Goal: Task Accomplishment & Management: Use online tool/utility

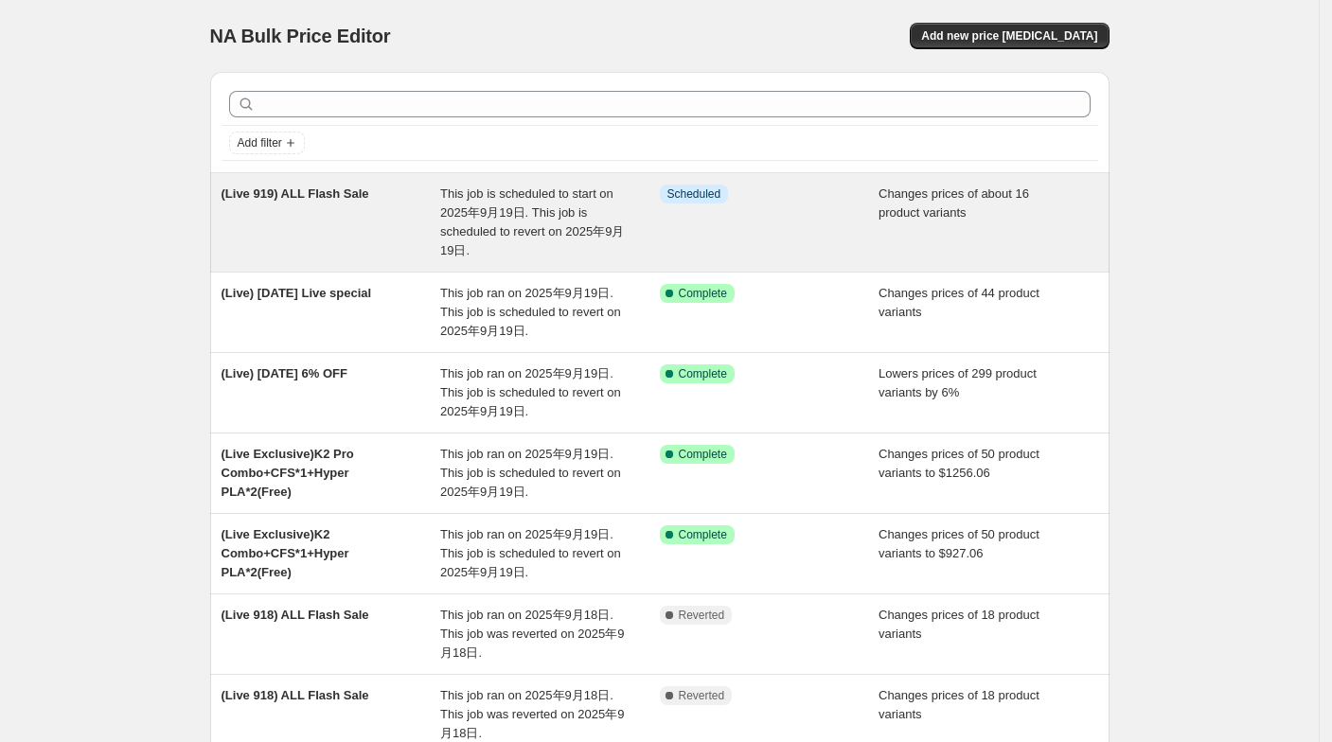
click at [442, 262] on div "(Live 919) ALL Flash Sale This job is scheduled to start on 2025年9月19日. This jo…" at bounding box center [660, 222] width 900 height 98
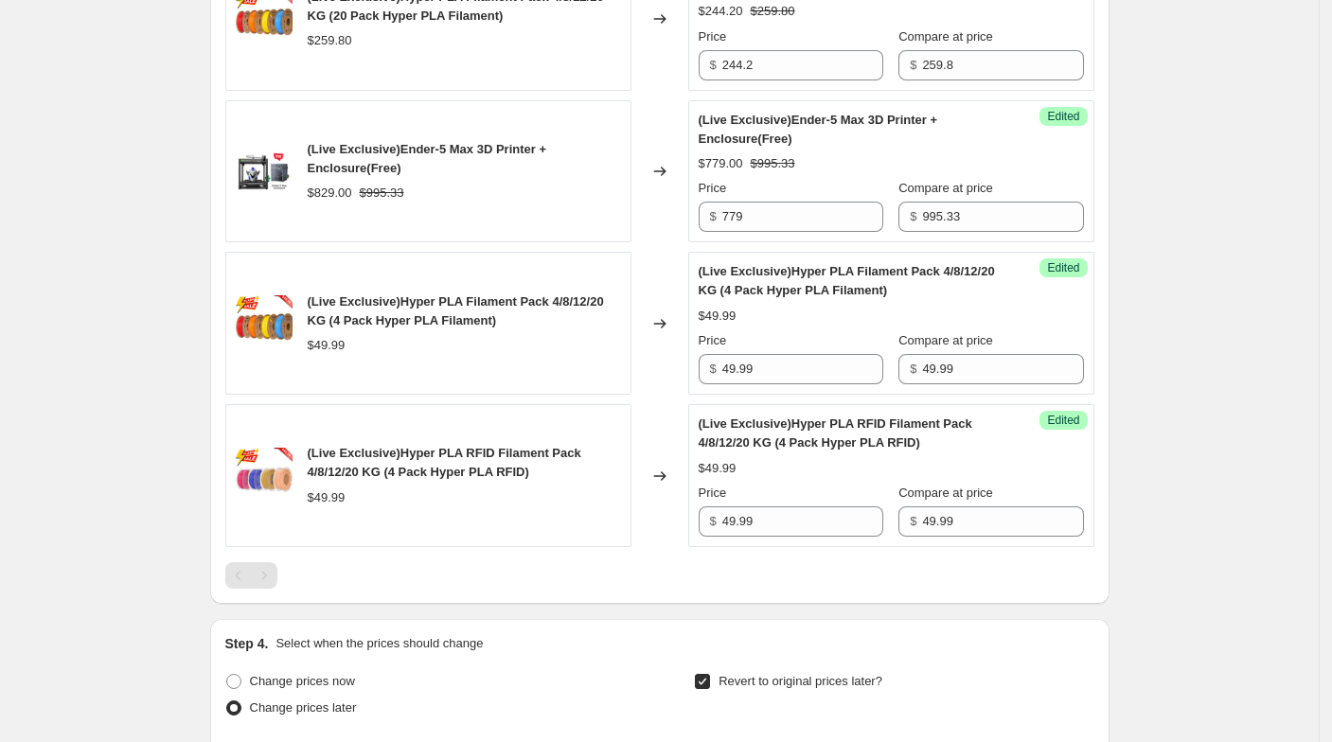
scroll to position [2735, 0]
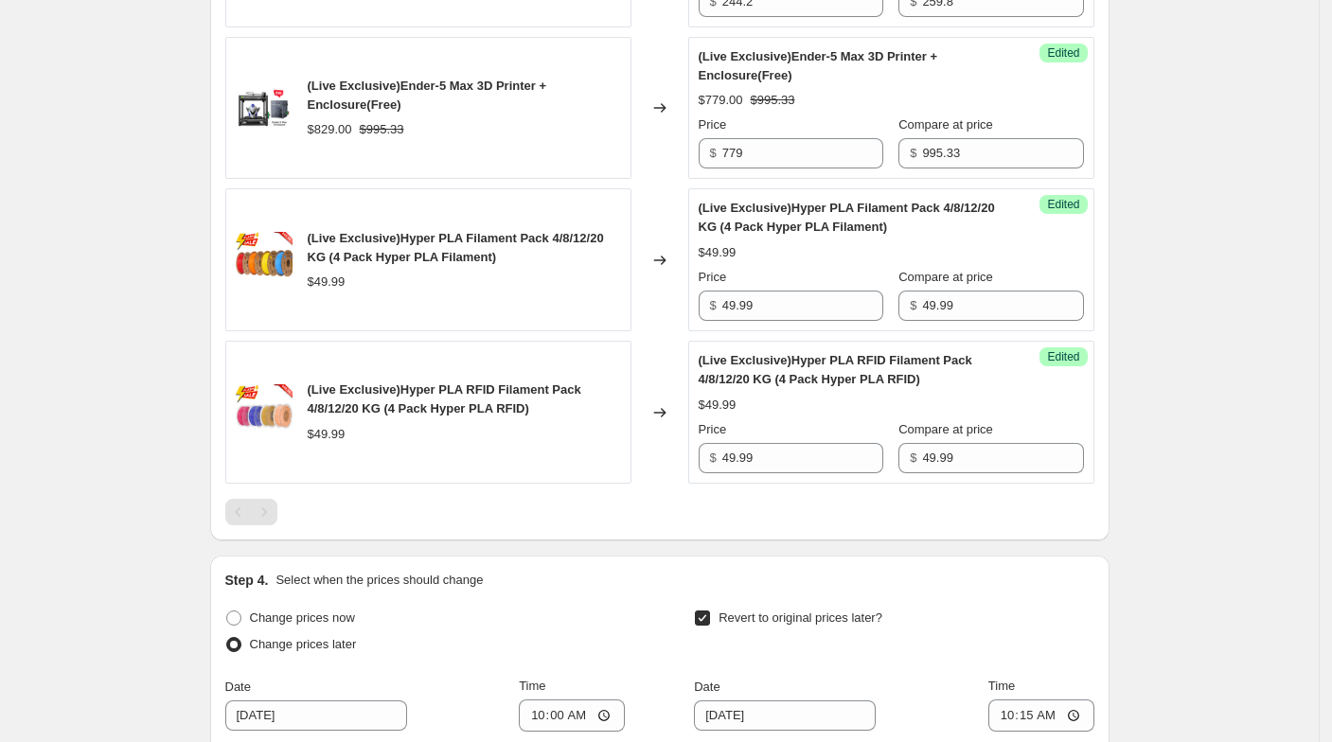
click at [231, 499] on div "Pagination" at bounding box center [238, 512] width 27 height 27
click at [270, 503] on div "Pagination" at bounding box center [264, 512] width 27 height 27
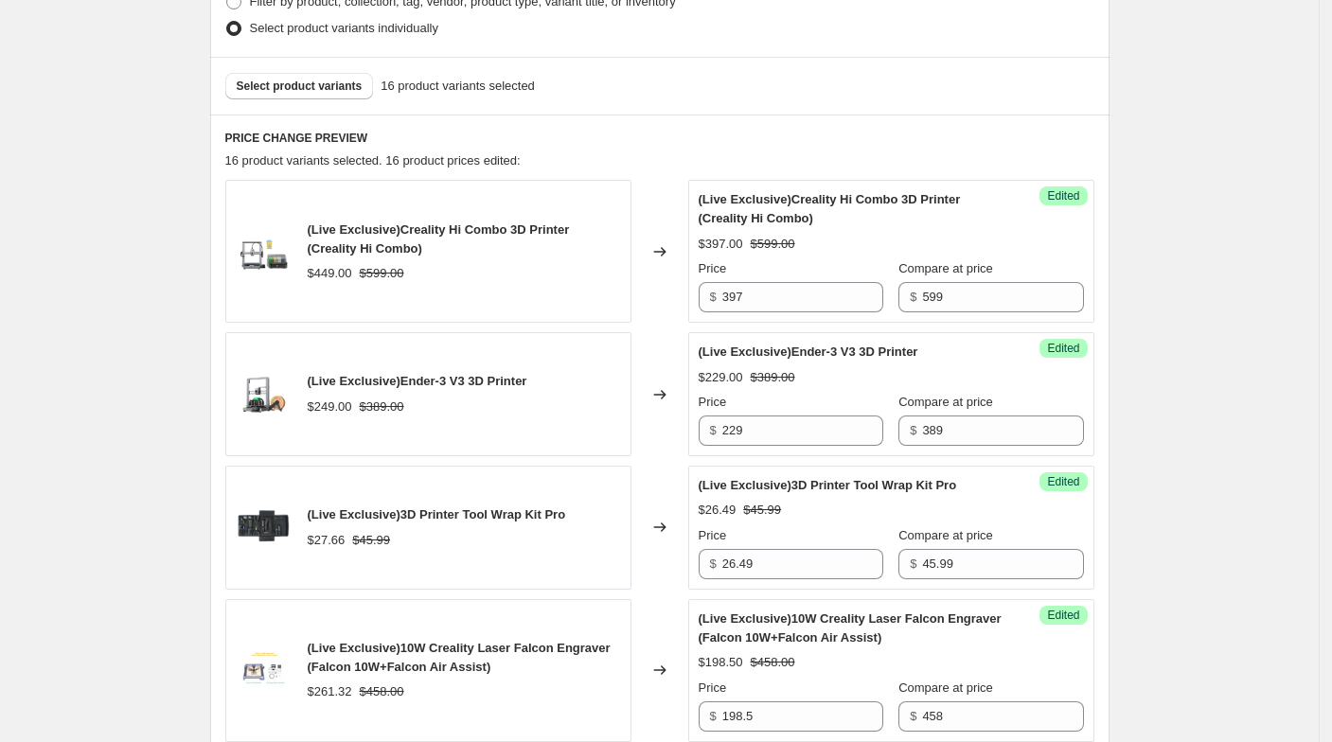
scroll to position [315, 0]
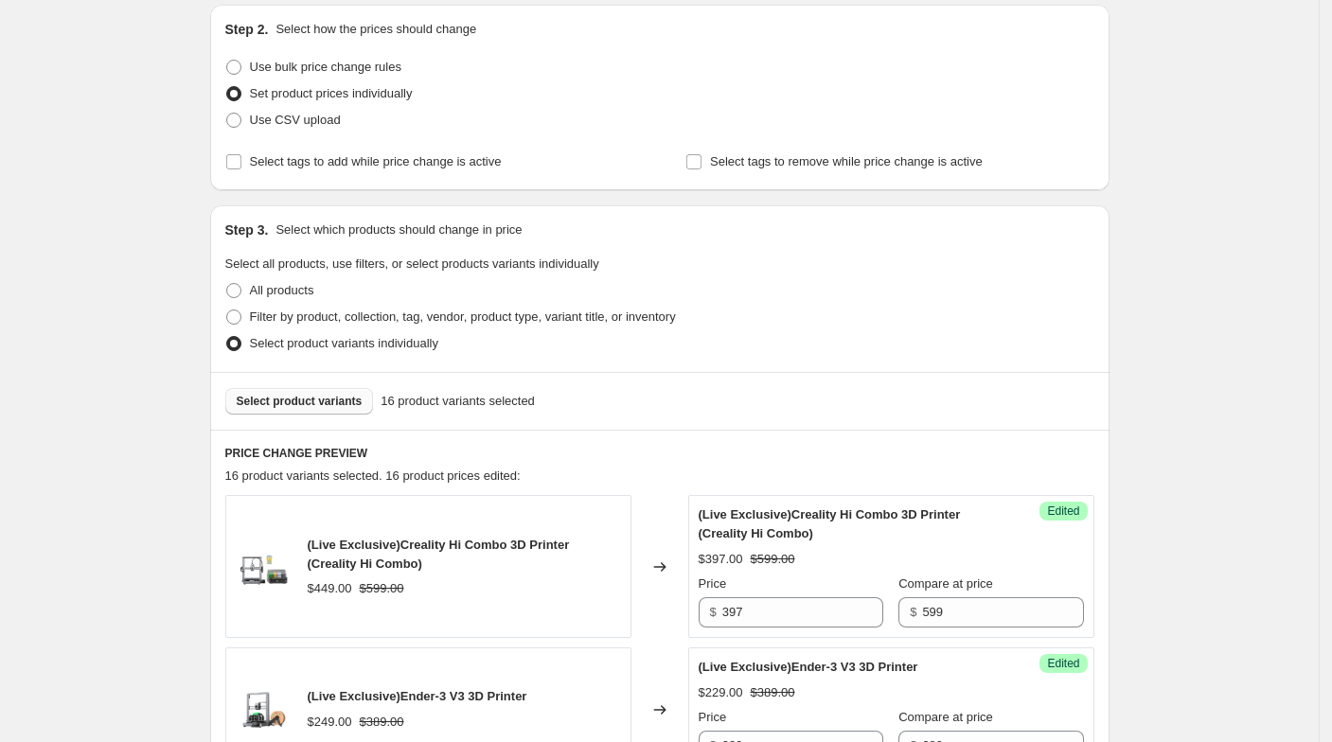
click at [284, 388] on button "Select product variants" at bounding box center [299, 401] width 149 height 27
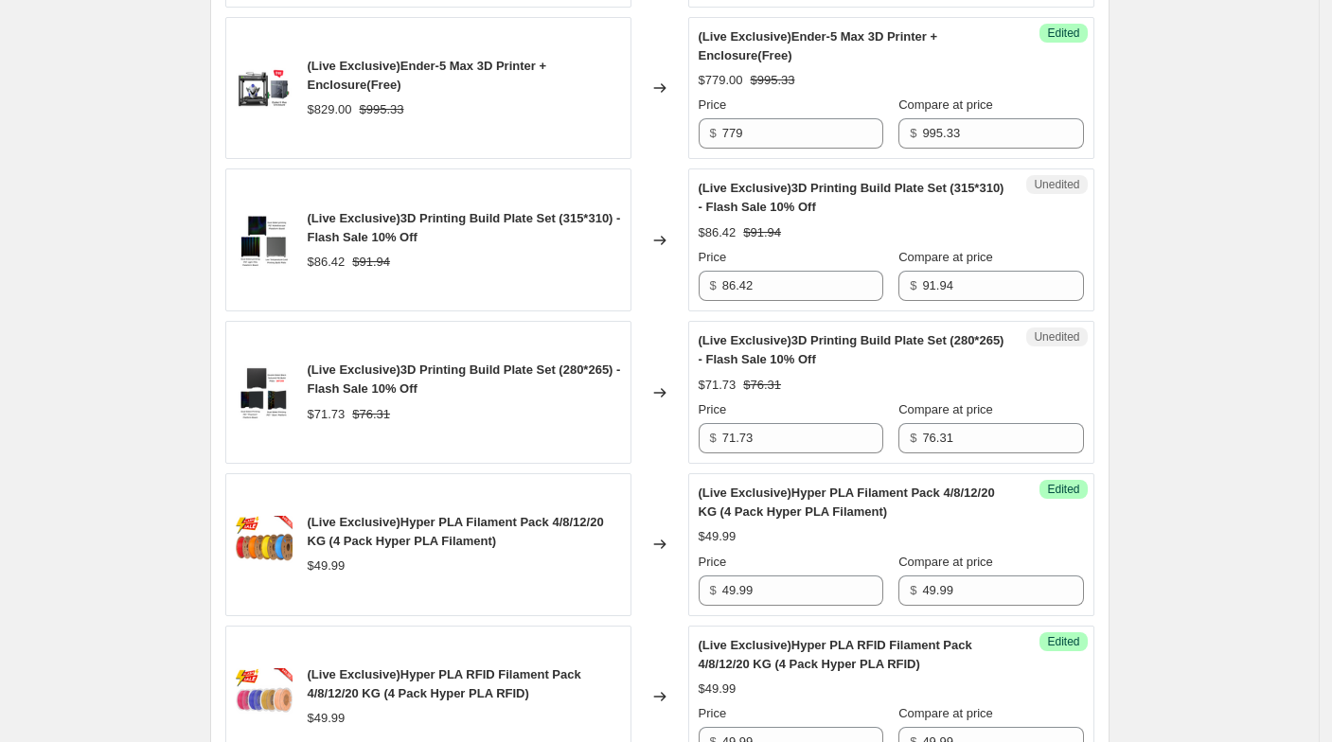
scroll to position [2735, 0]
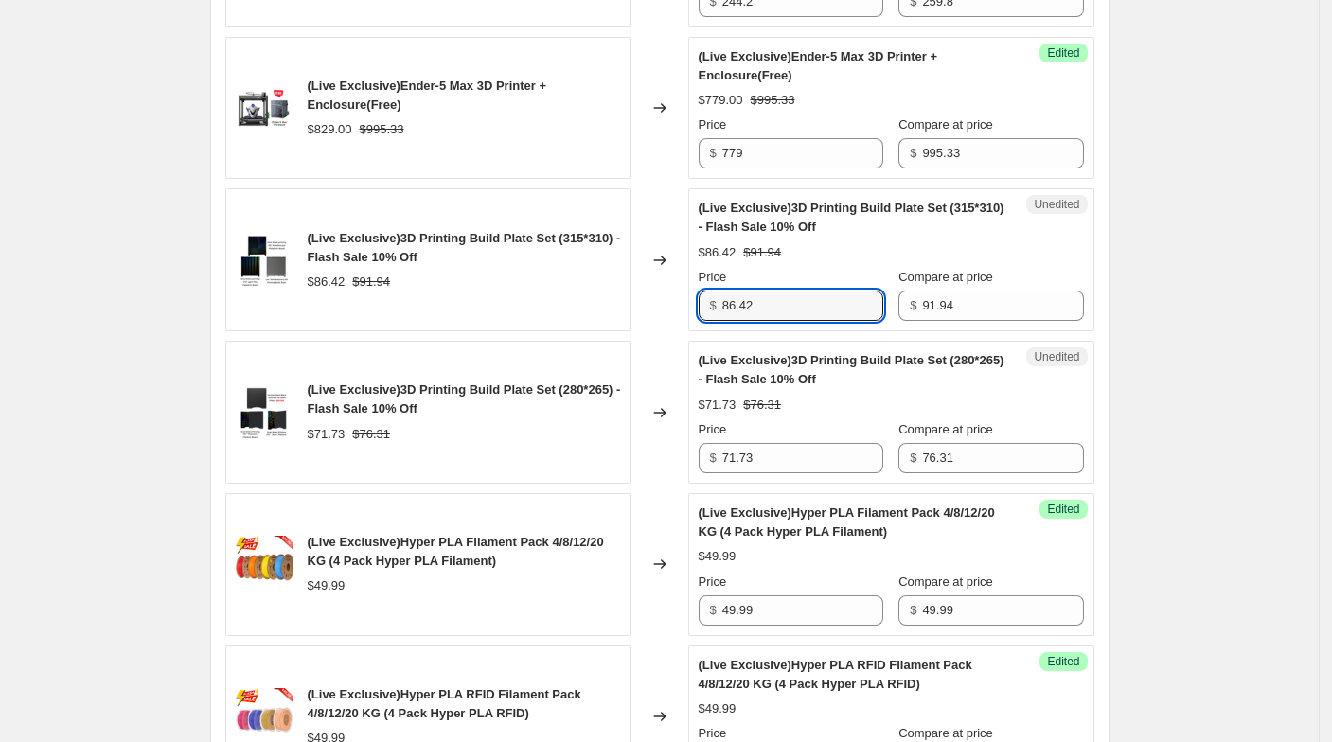
drag, startPoint x: 790, startPoint y: 285, endPoint x: 706, endPoint y: 284, distance: 83.3
click at [709, 291] on div "$ 86.42" at bounding box center [791, 306] width 185 height 30
paste input "2.75"
click at [686, 294] on div "Changed to" at bounding box center [660, 259] width 57 height 143
drag, startPoint x: 793, startPoint y: 298, endPoint x: 703, endPoint y: 301, distance: 90.0
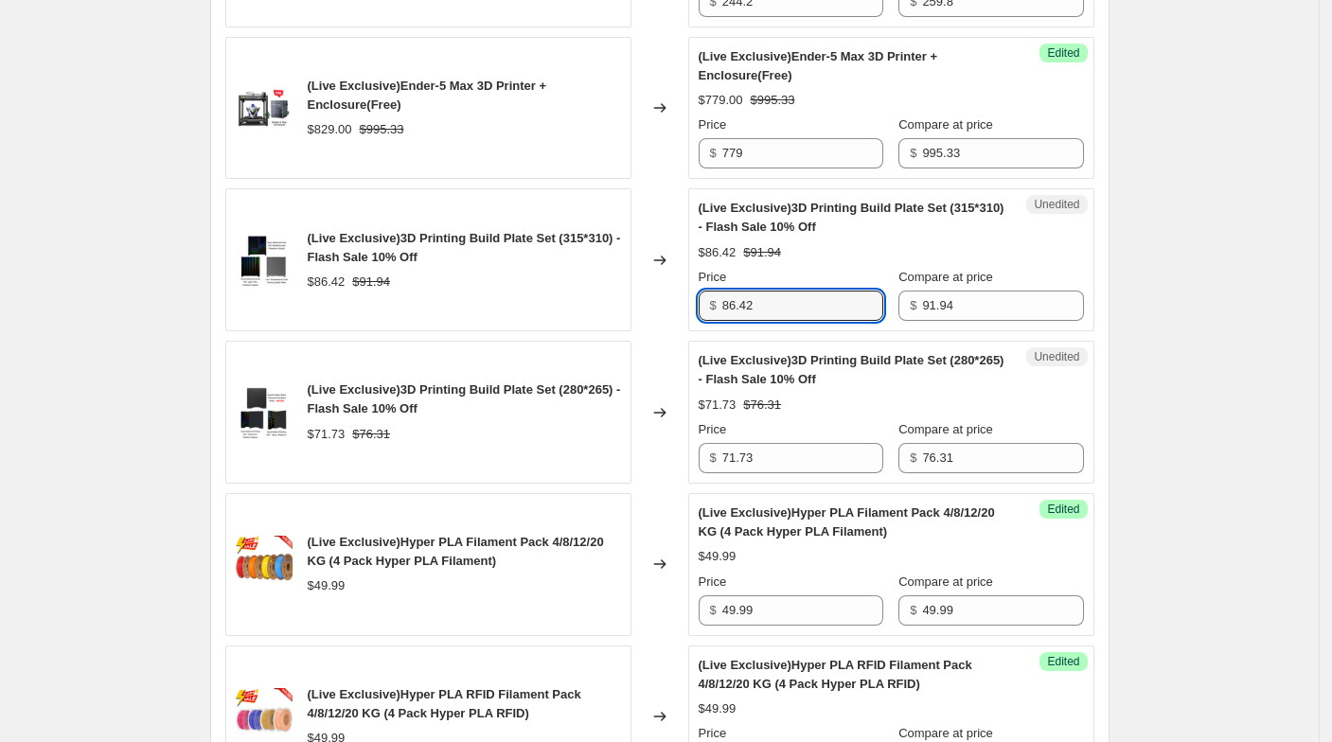
click at [703, 301] on div "Unedited (Live Exclusive)3D Printing Build Plate Set (315*310) - Flash Sale 10%…" at bounding box center [891, 259] width 406 height 143
paste input "2.75"
type input "82.75"
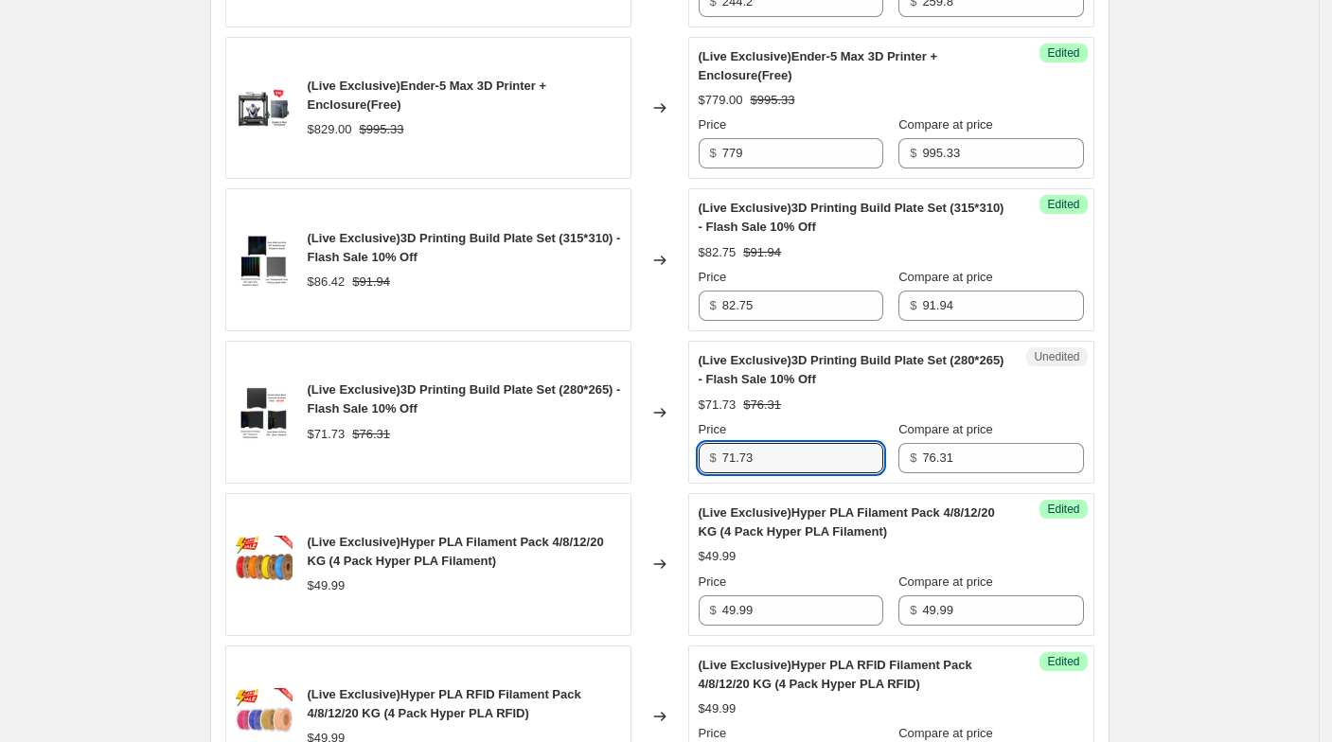
drag, startPoint x: 773, startPoint y: 442, endPoint x: 705, endPoint y: 443, distance: 67.2
click at [705, 443] on div "$ 71.73" at bounding box center [791, 458] width 185 height 30
paste input "68.68"
type input "68.68"
click at [662, 439] on div "Changed to" at bounding box center [660, 412] width 57 height 143
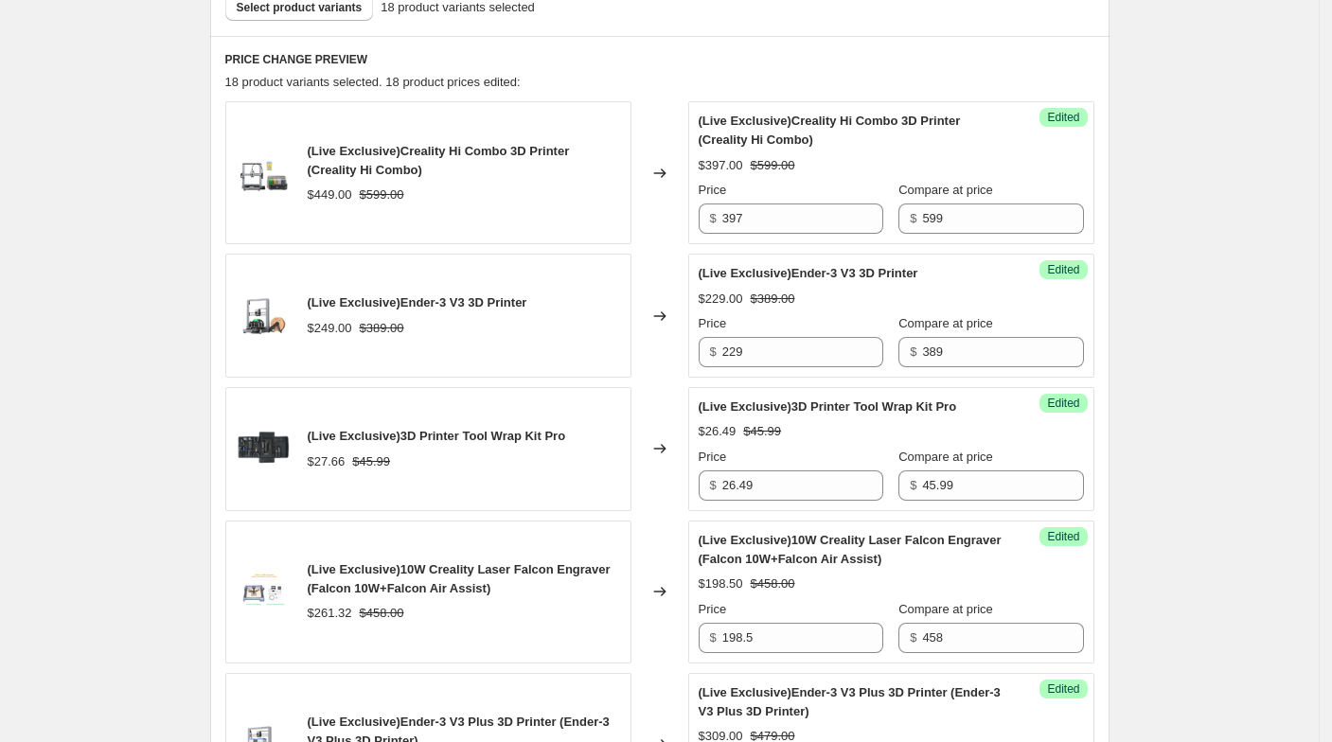
scroll to position [526, 0]
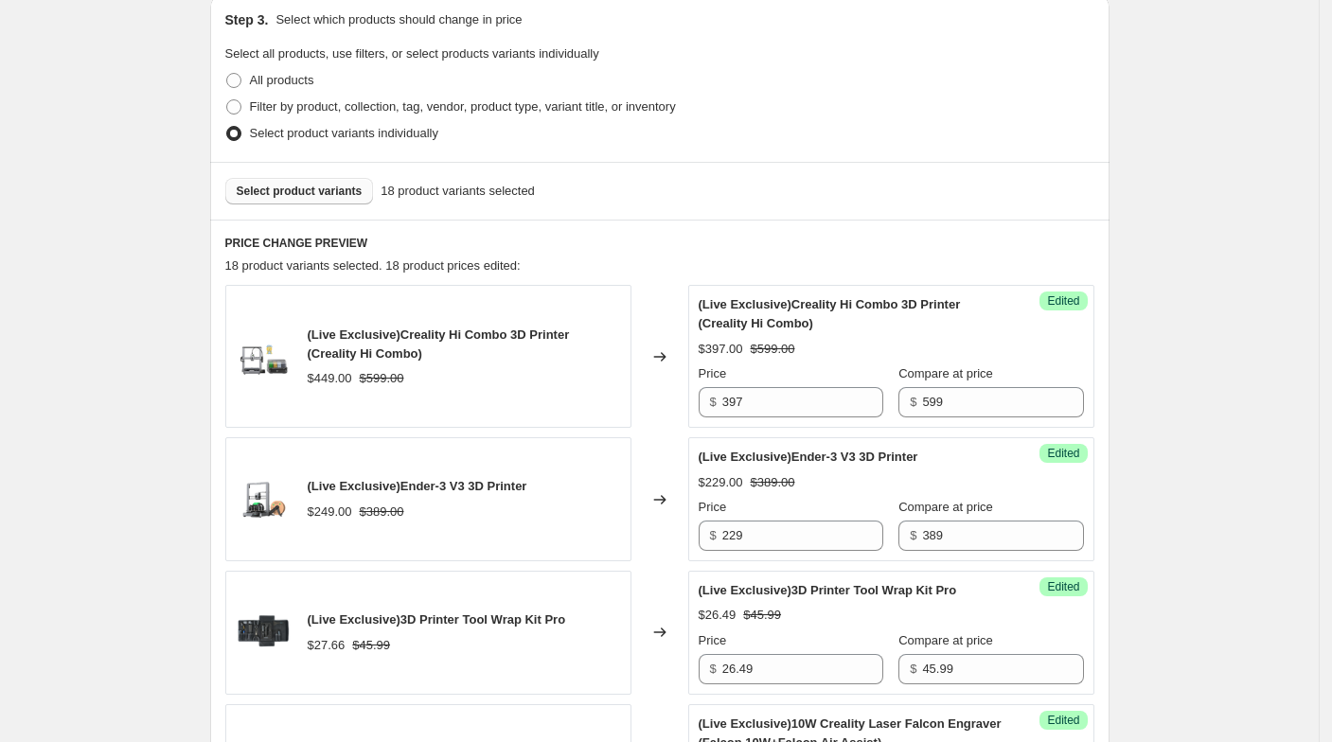
click at [305, 189] on span "Select product variants" at bounding box center [300, 191] width 126 height 15
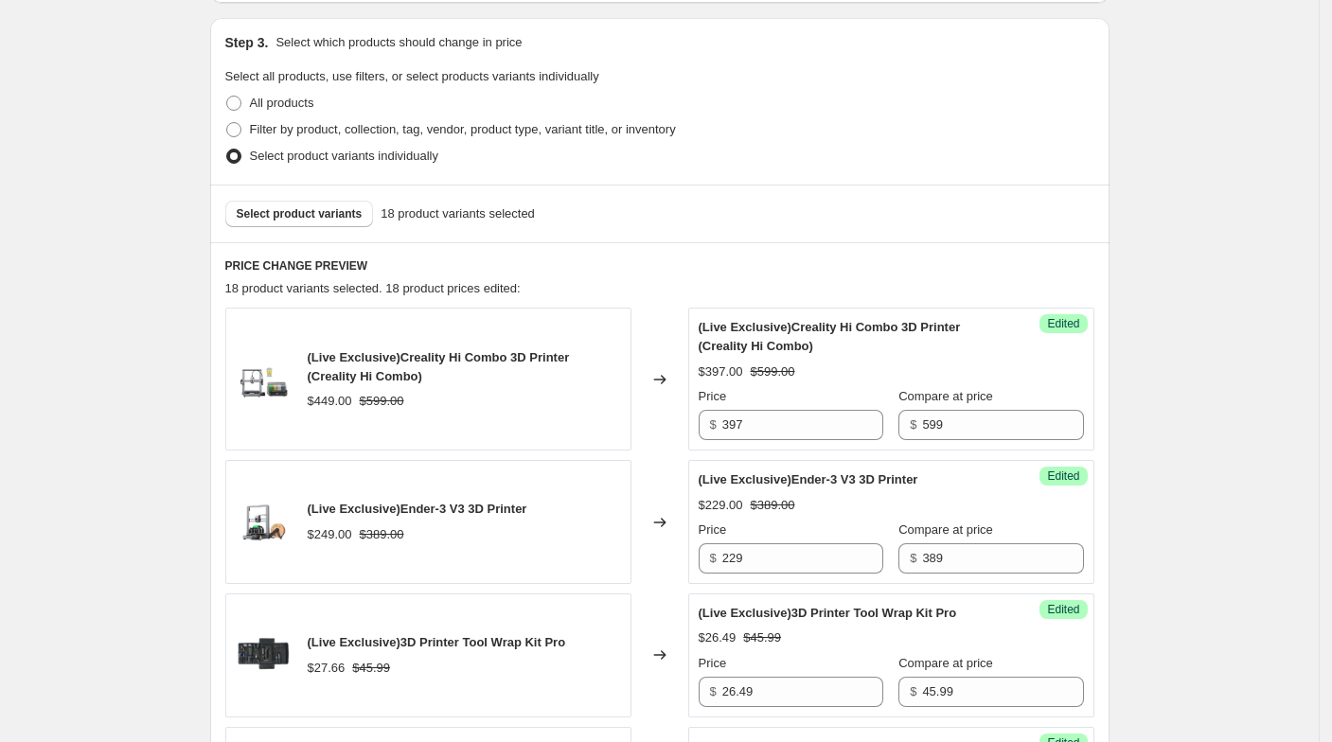
scroll to position [315, 0]
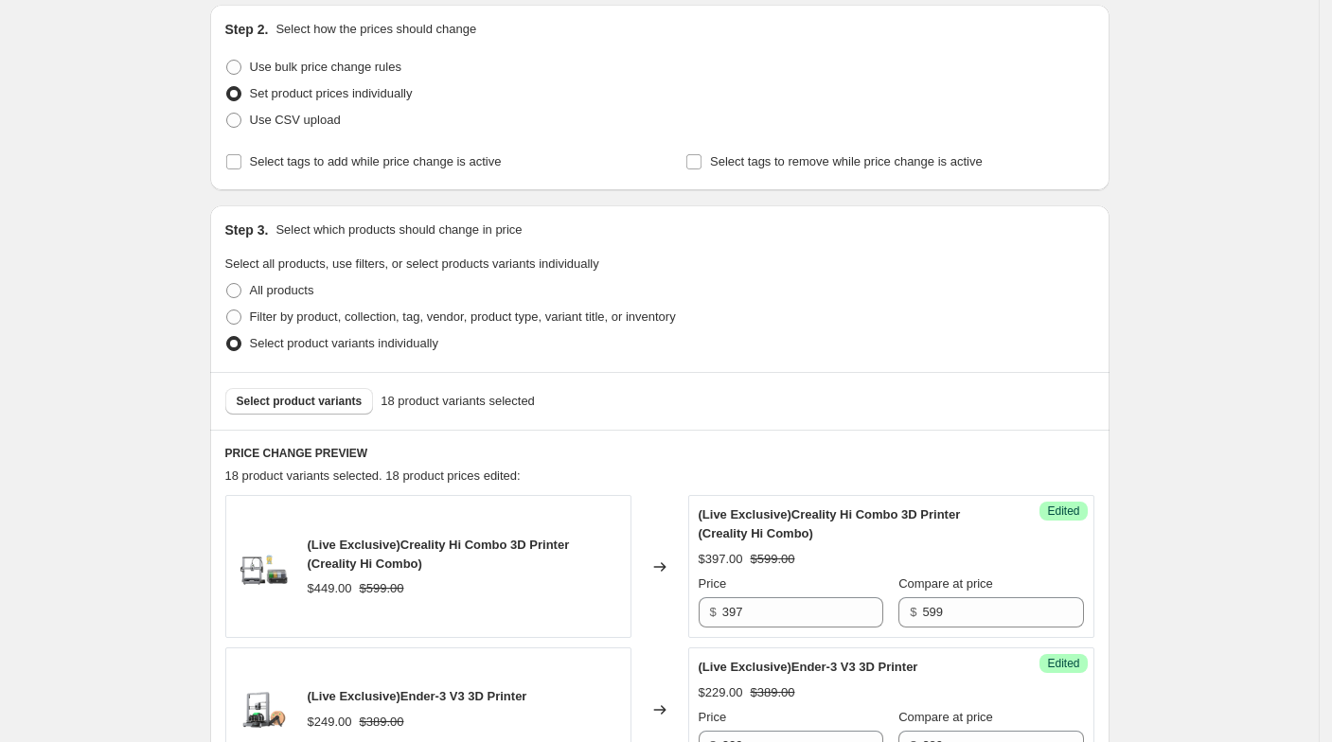
click at [283, 425] on div "Select product variants 18 product variants selected" at bounding box center [660, 401] width 900 height 58
click at [294, 413] on button "Select product variants" at bounding box center [299, 401] width 149 height 27
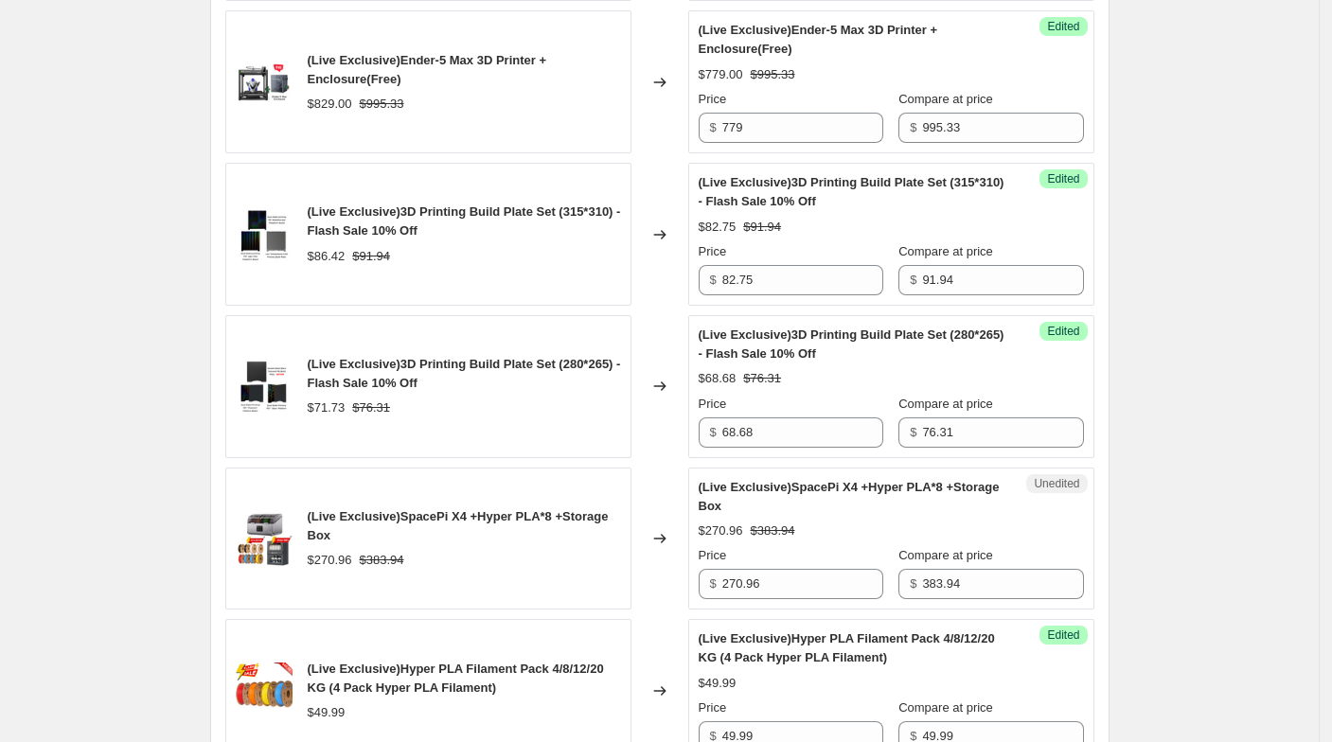
scroll to position [2946, 0]
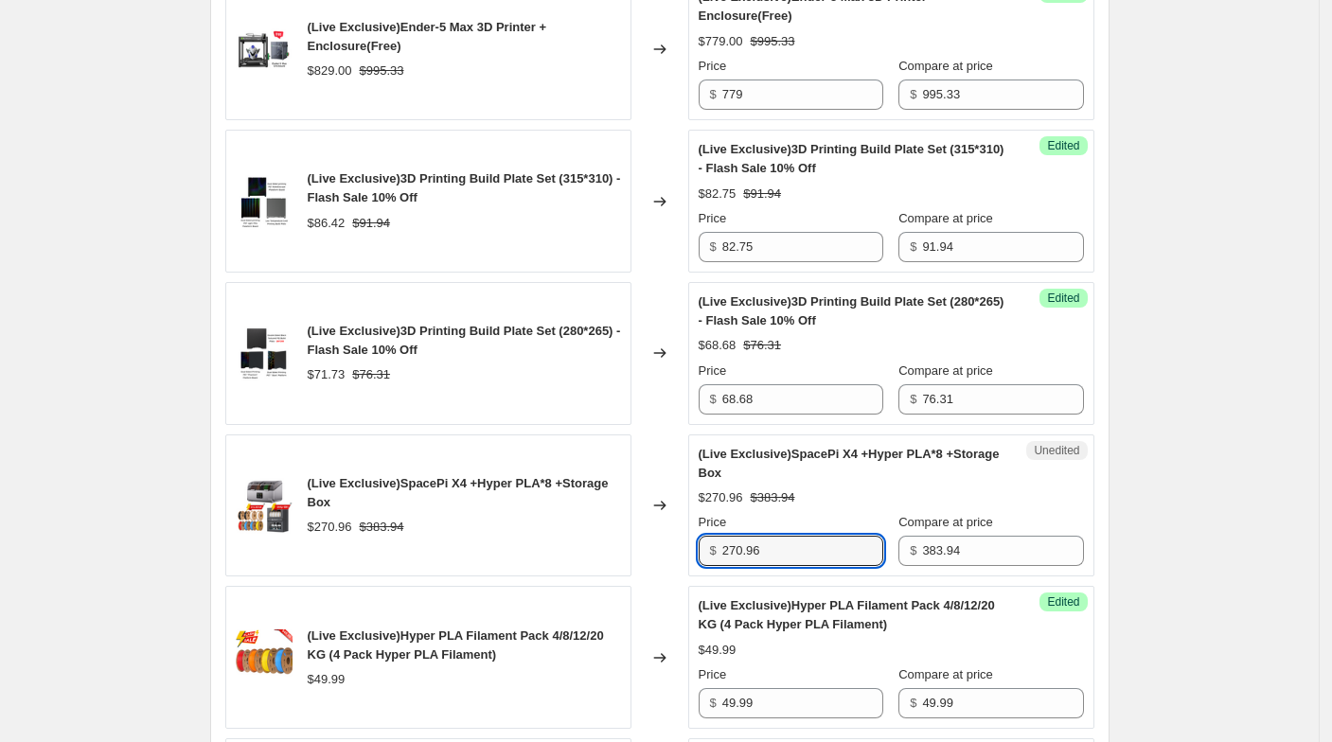
drag, startPoint x: 778, startPoint y: 537, endPoint x: 720, endPoint y: 537, distance: 58.7
click at [720, 537] on div "$ 270.96" at bounding box center [791, 551] width 185 height 30
type input "254"
click at [688, 550] on div "Changed to" at bounding box center [660, 506] width 57 height 143
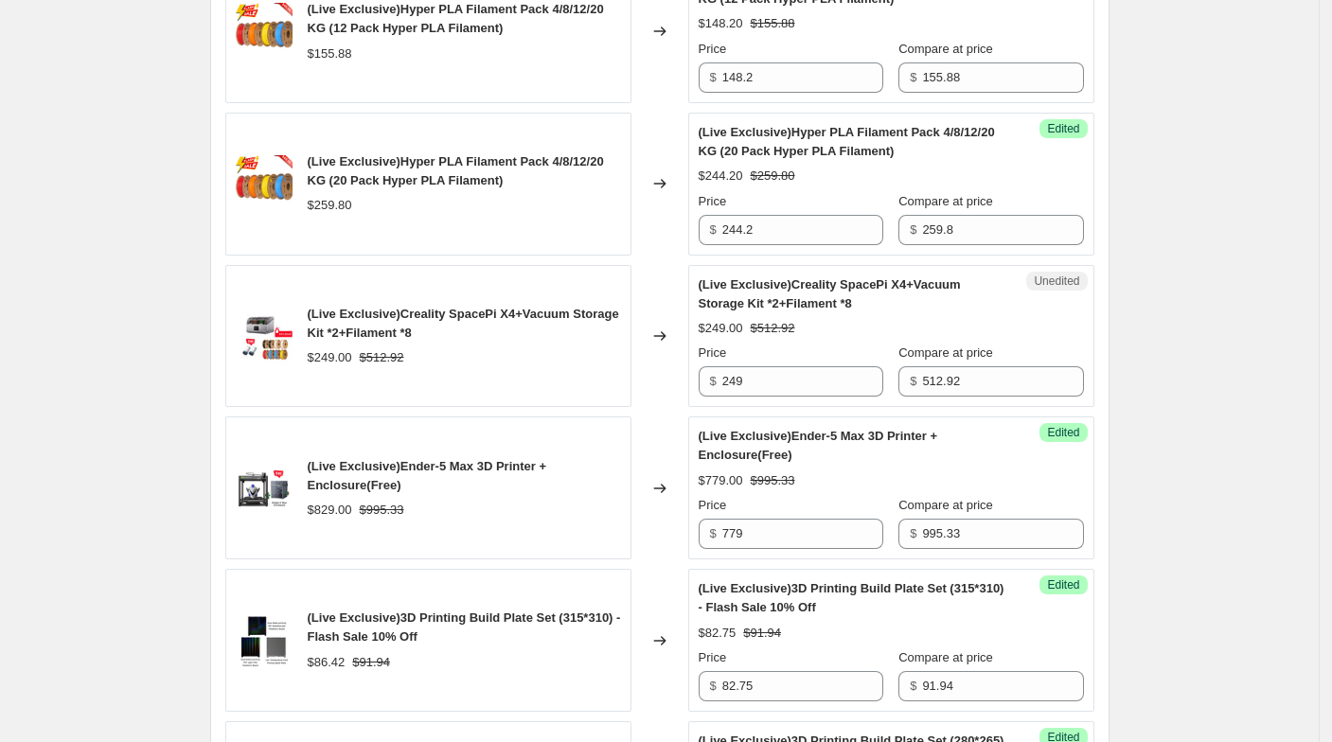
scroll to position [2419, 0]
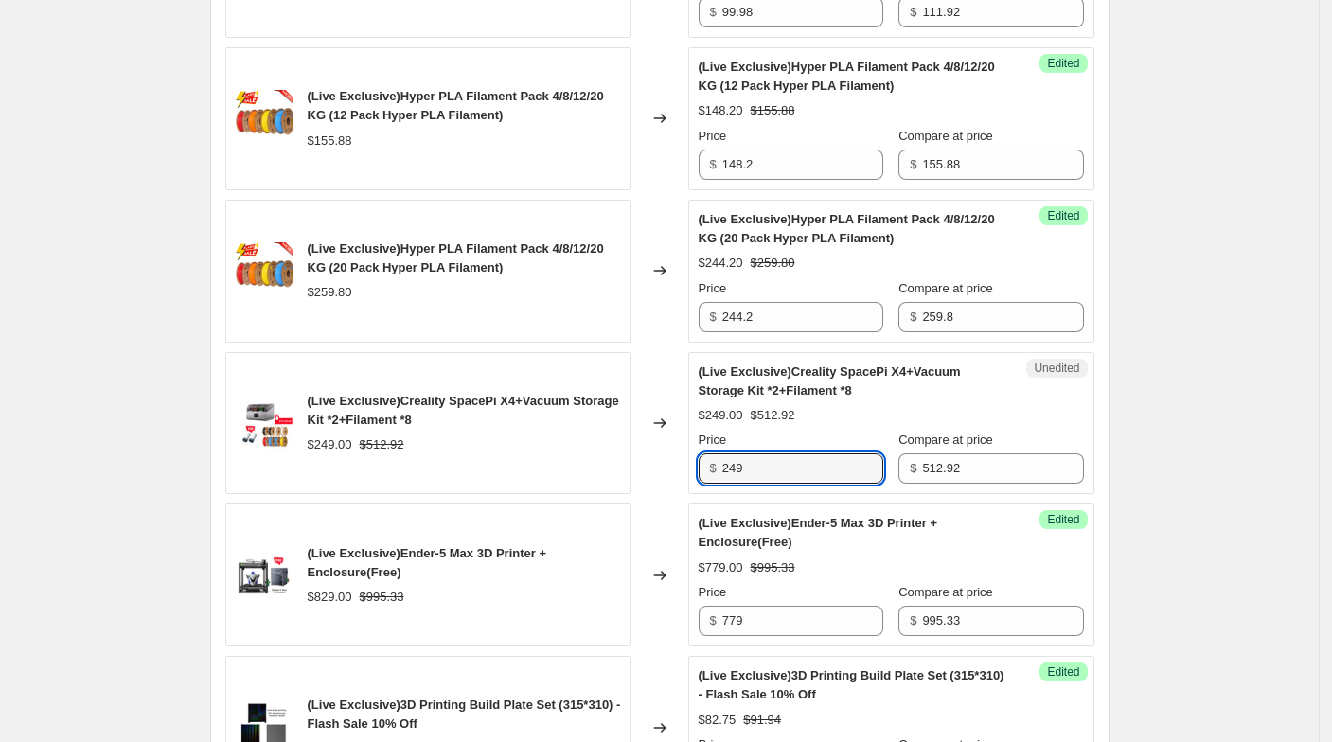
drag, startPoint x: 764, startPoint y: 454, endPoint x: 701, endPoint y: 452, distance: 63.5
click at [701, 452] on div "Unedited (Live Exclusive)Creality SpacePi X4+Vacuum Storage Kit *2+Filament *8 …" at bounding box center [891, 423] width 406 height 143
type input "227"
click at [657, 474] on div "Changed to" at bounding box center [660, 423] width 57 height 143
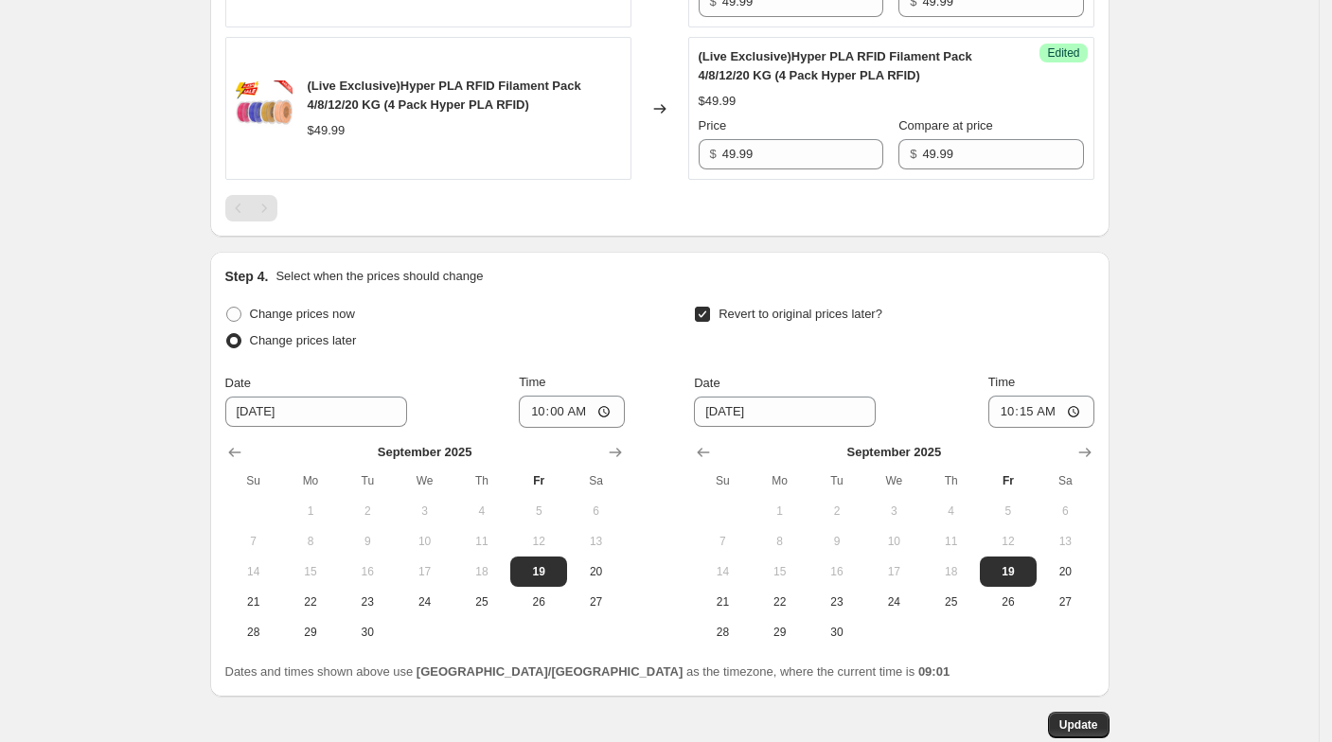
scroll to position [3745, 0]
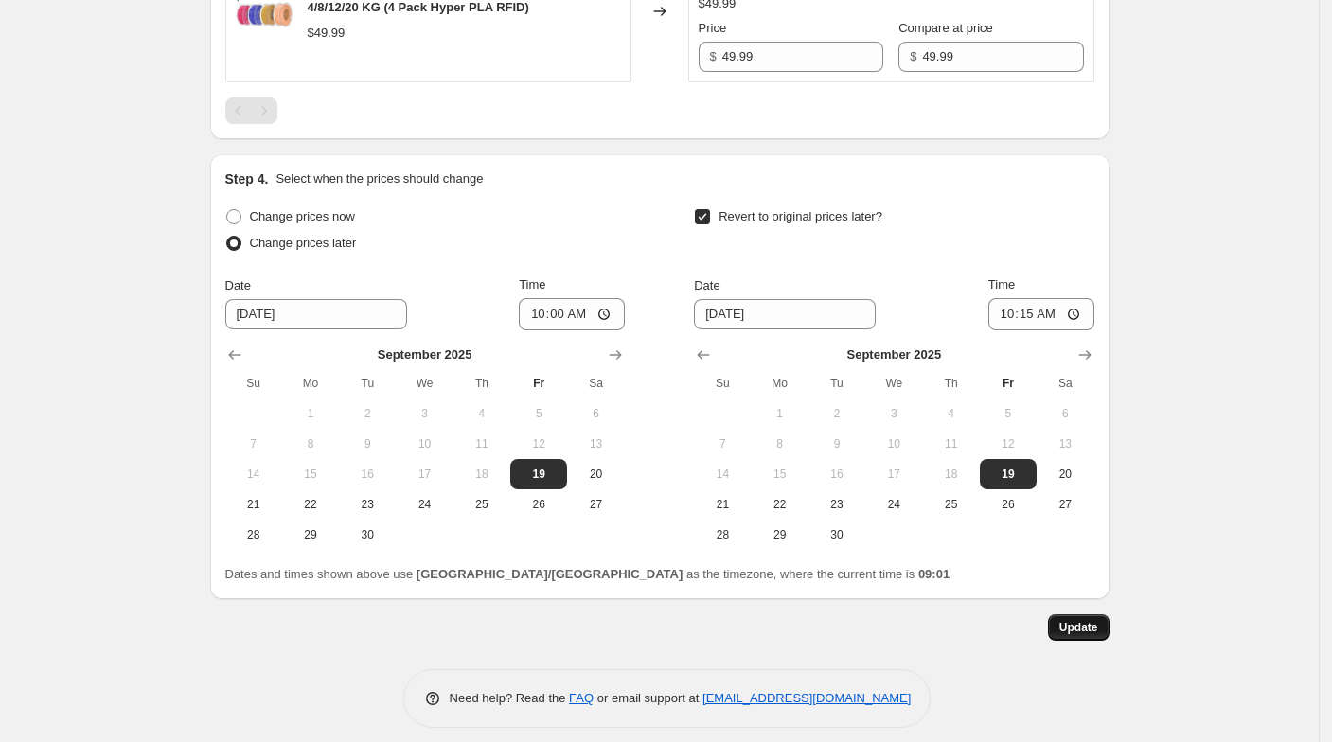
click at [1090, 620] on span "Update" at bounding box center [1079, 627] width 39 height 15
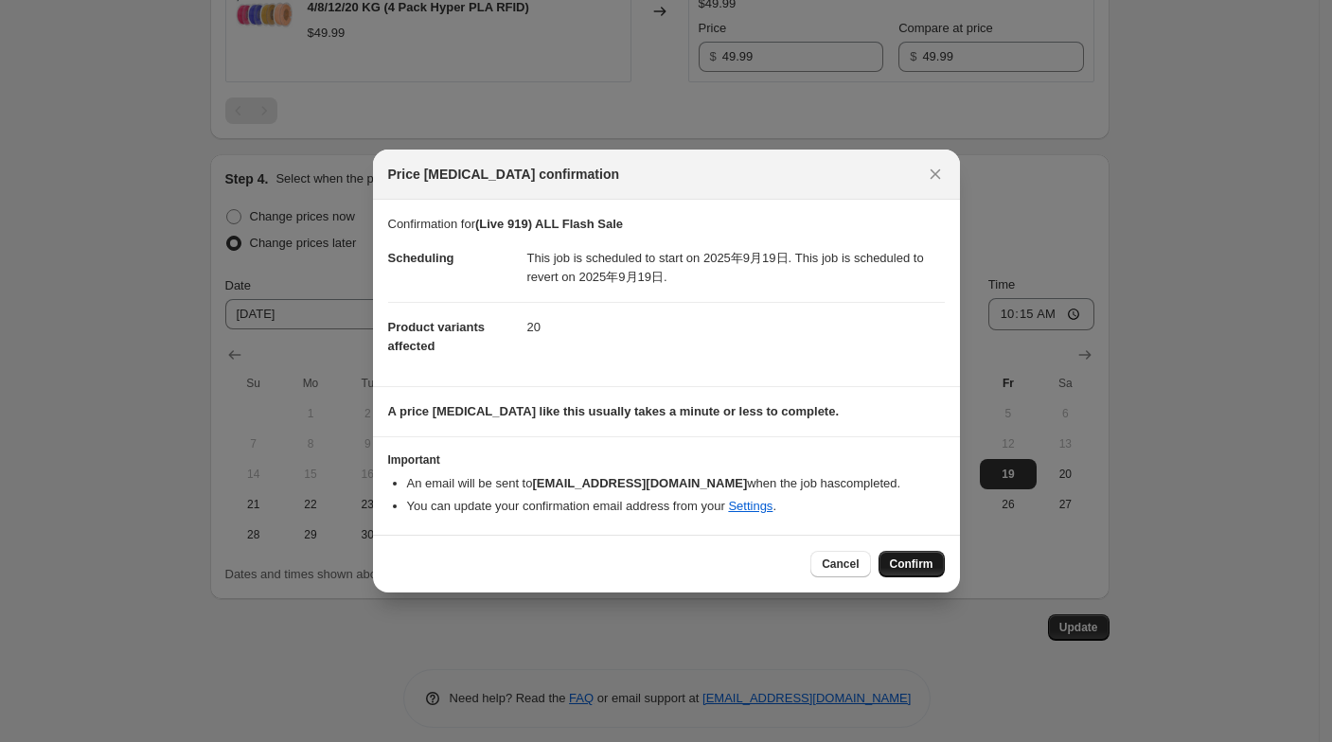
click at [890, 562] on button "Confirm" at bounding box center [912, 564] width 66 height 27
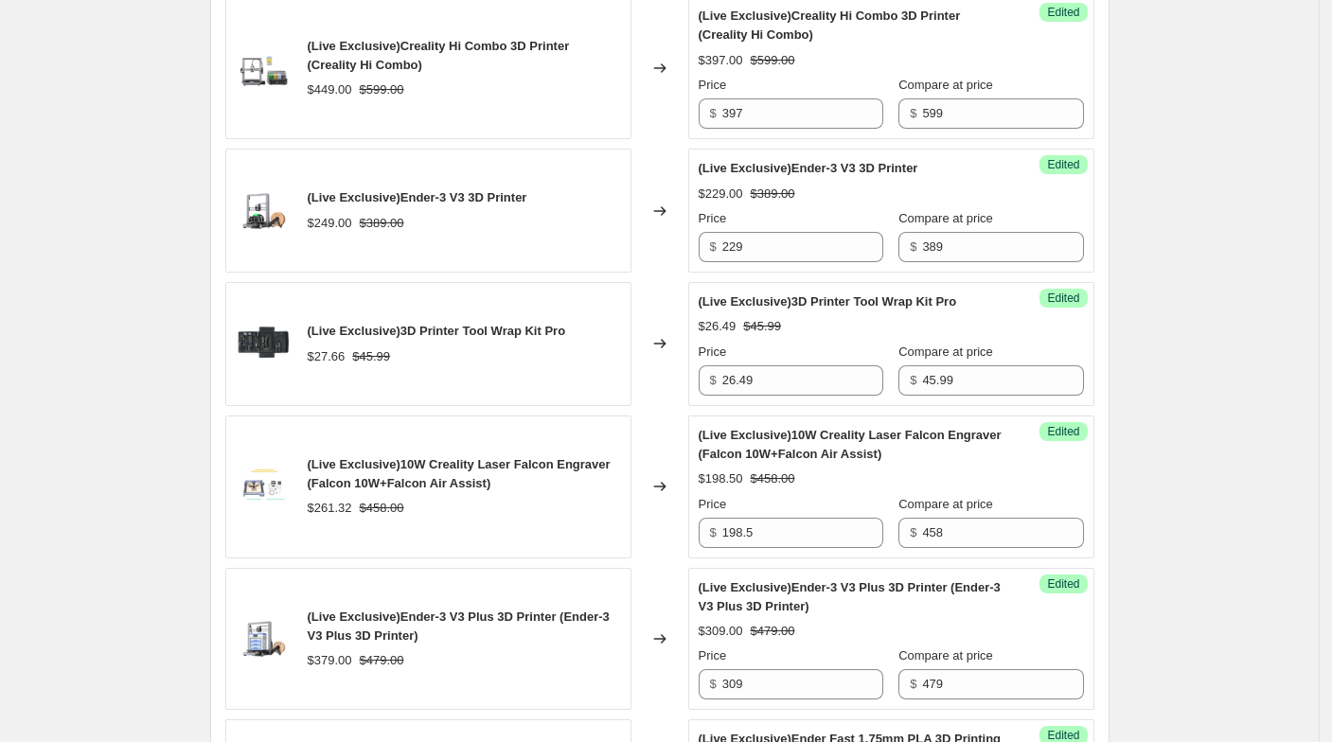
scroll to position [589, 0]
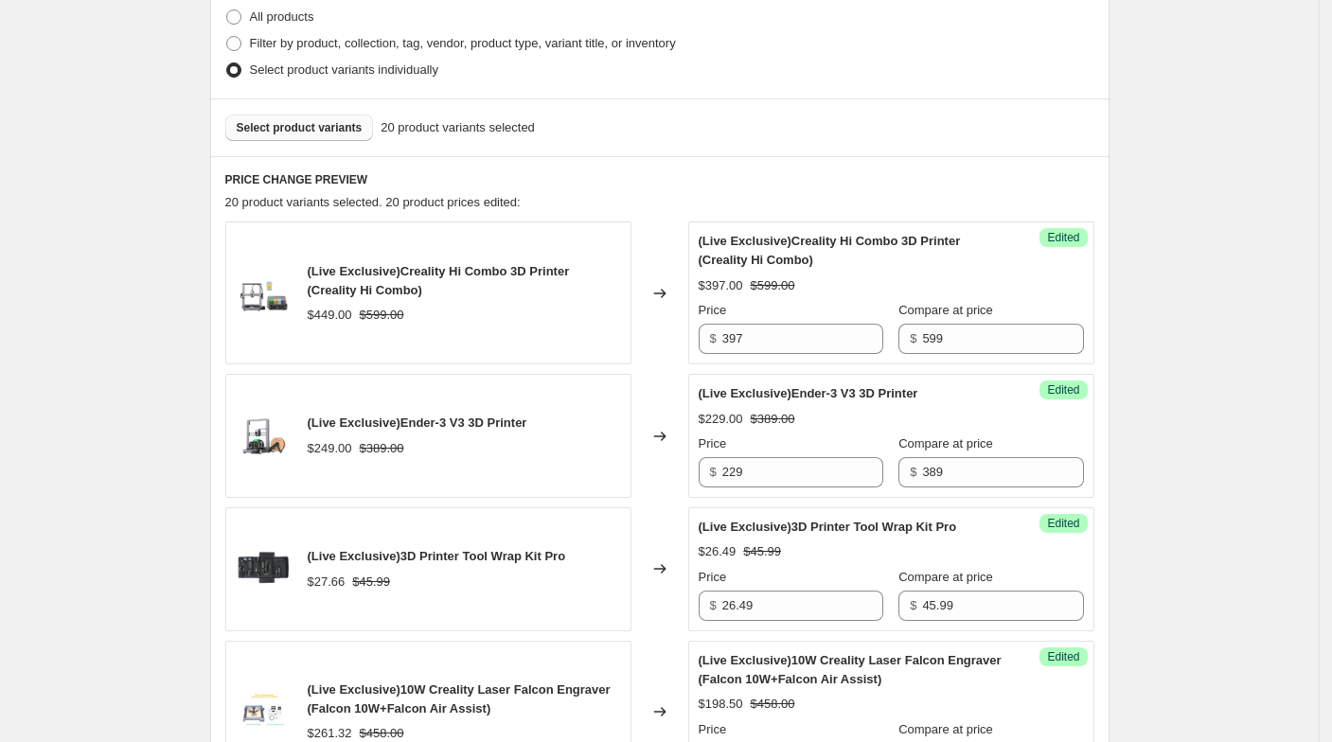
click at [309, 139] on button "Select product variants" at bounding box center [299, 128] width 149 height 27
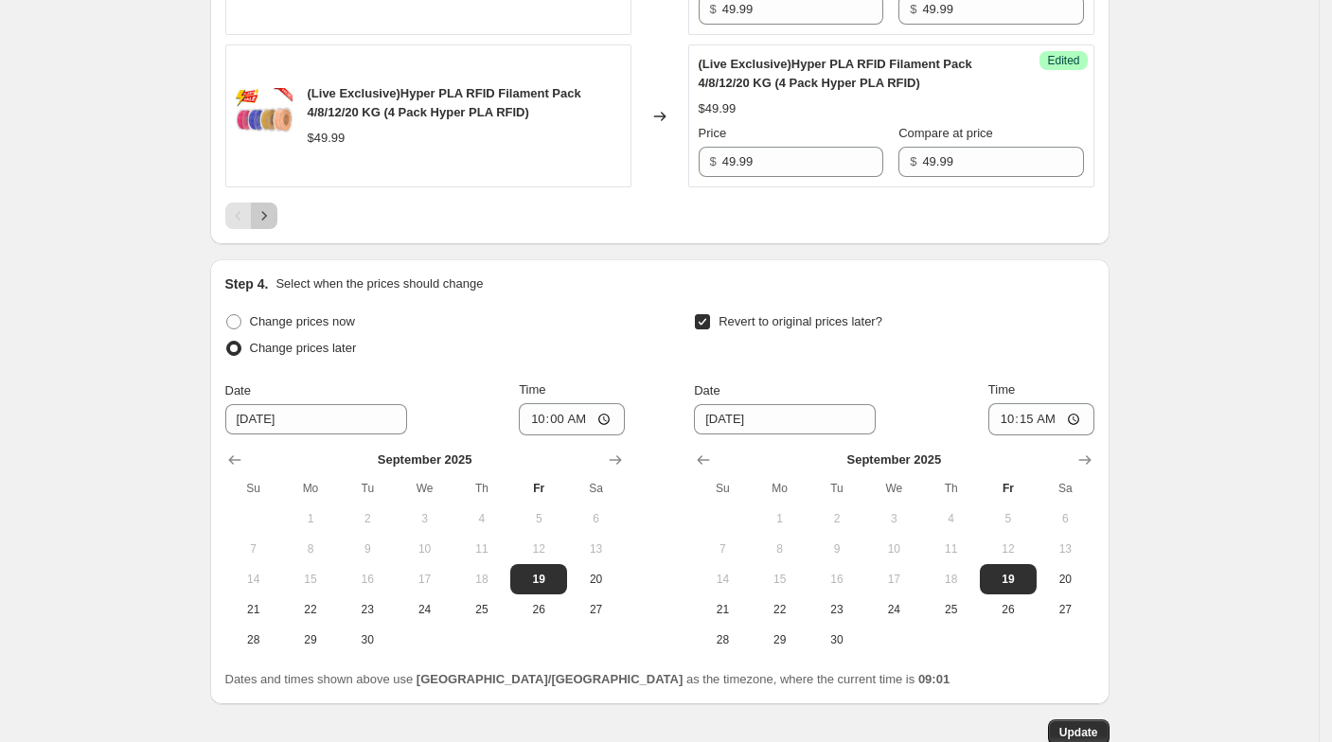
click at [274, 206] on icon "Next" at bounding box center [264, 215] width 19 height 19
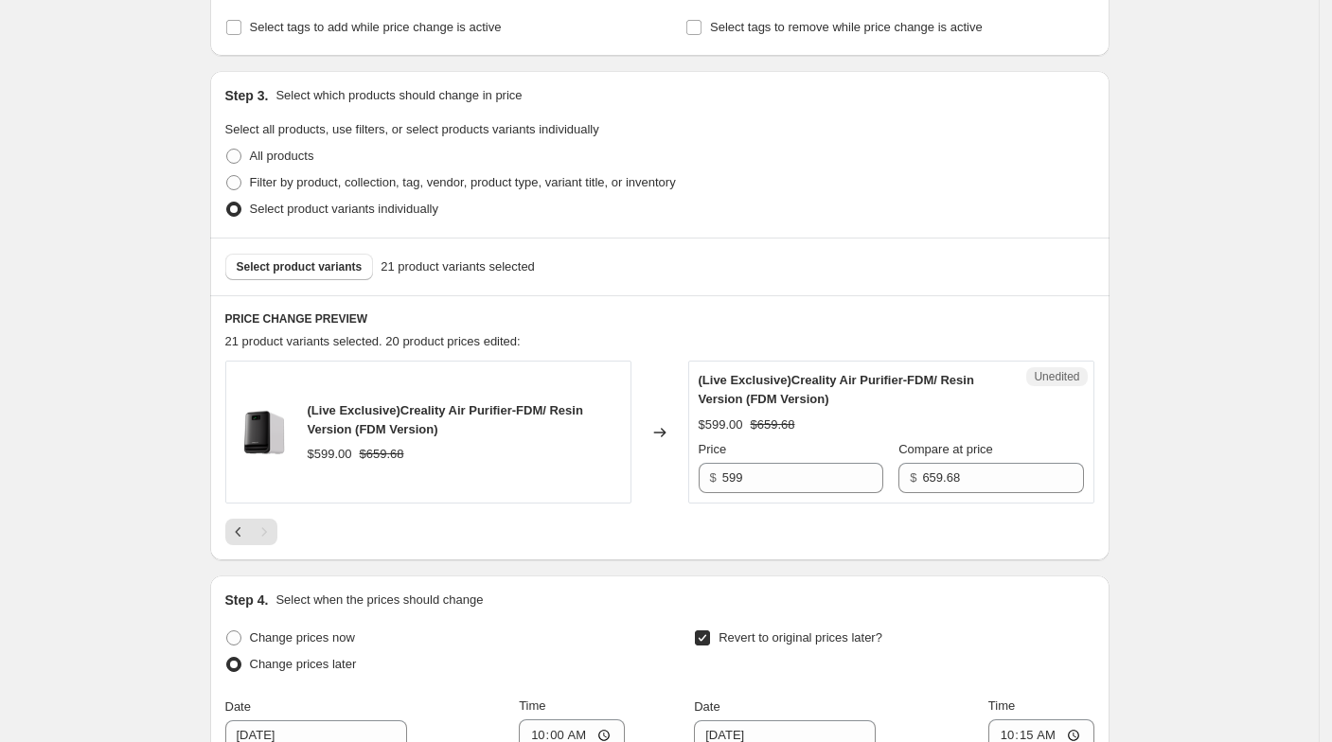
scroll to position [415, 0]
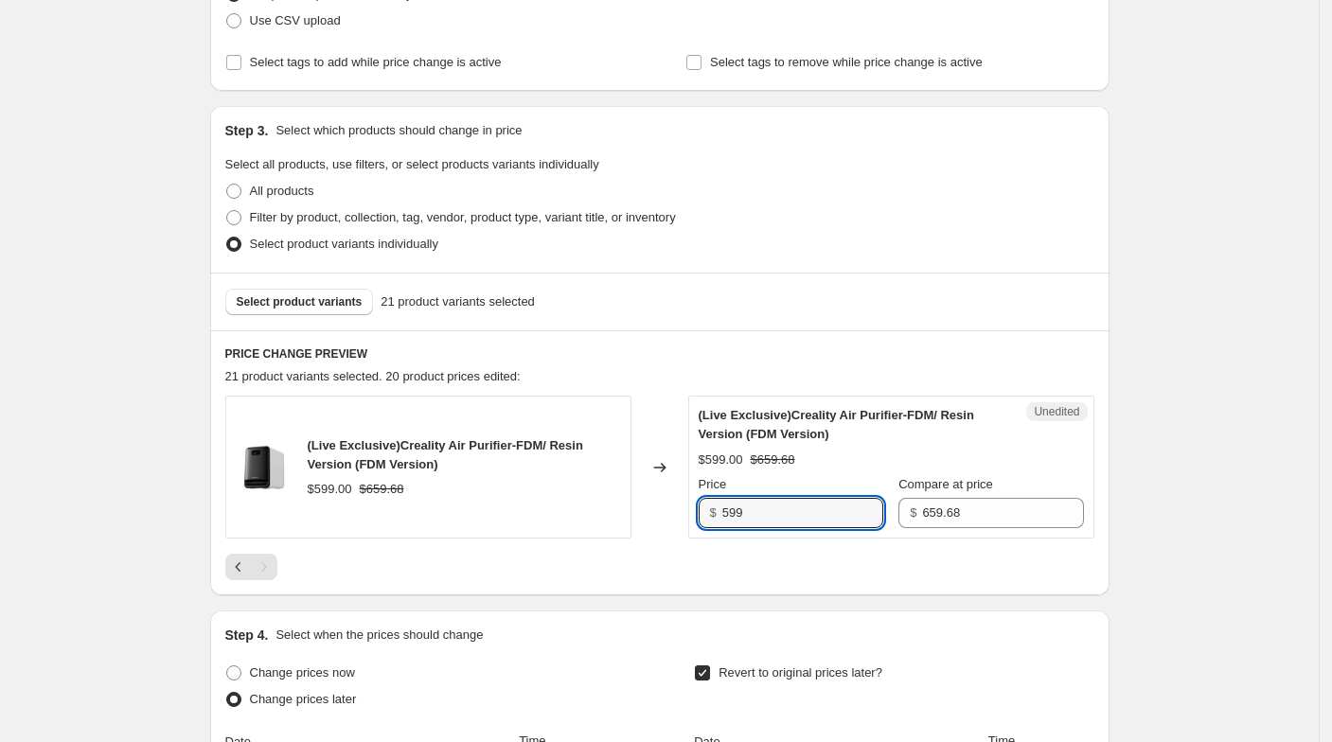
drag, startPoint x: 781, startPoint y: 513, endPoint x: 708, endPoint y: 519, distance: 73.1
click at [708, 519] on div "$ 599" at bounding box center [791, 513] width 185 height 30
paste input "63.06"
type input "563.06"
click at [657, 490] on div "Changed to" at bounding box center [660, 467] width 57 height 143
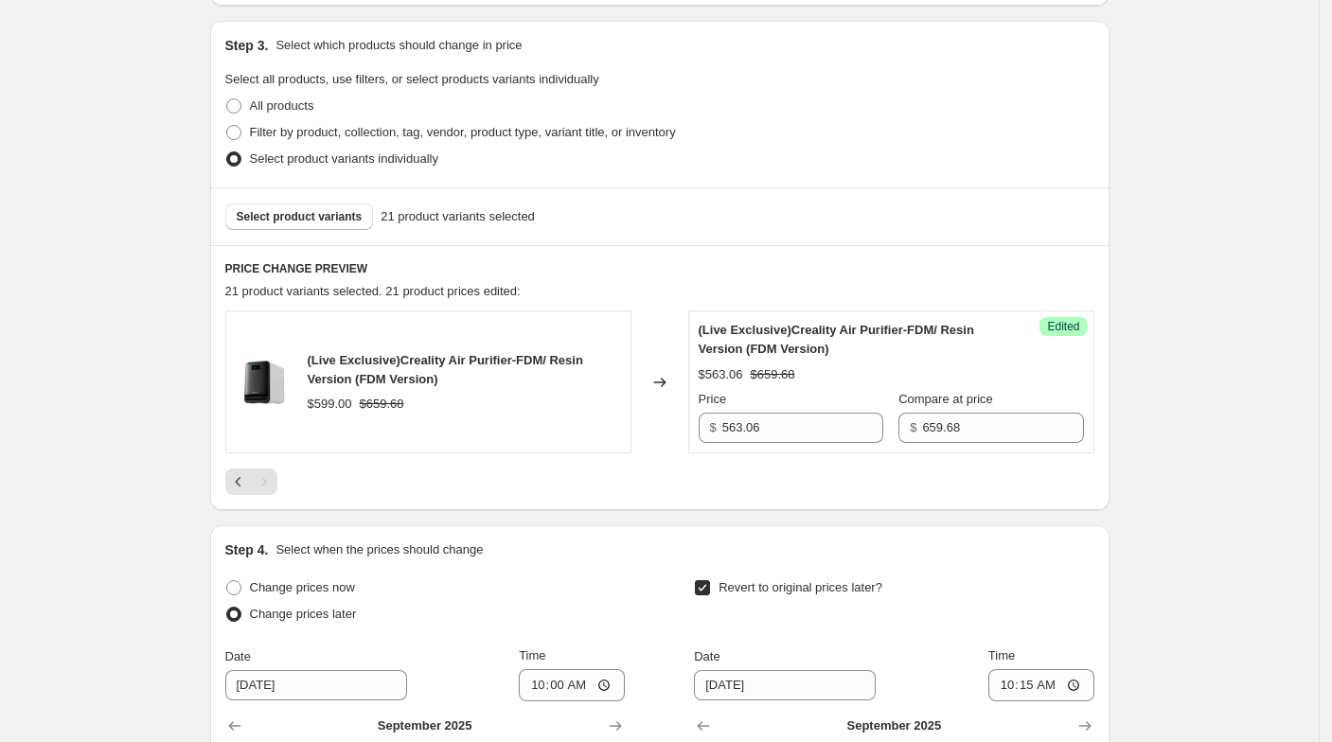
scroll to position [520, 0]
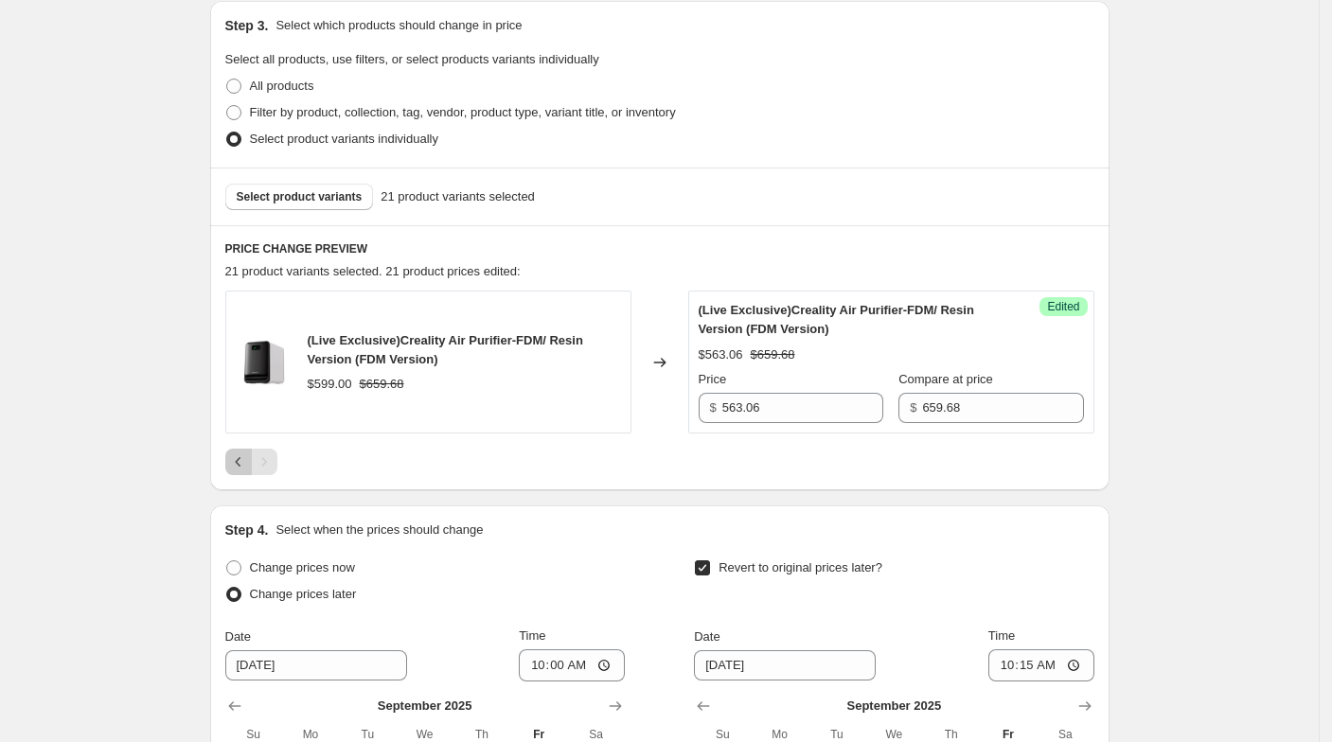
click at [241, 466] on icon "Previous" at bounding box center [238, 462] width 19 height 19
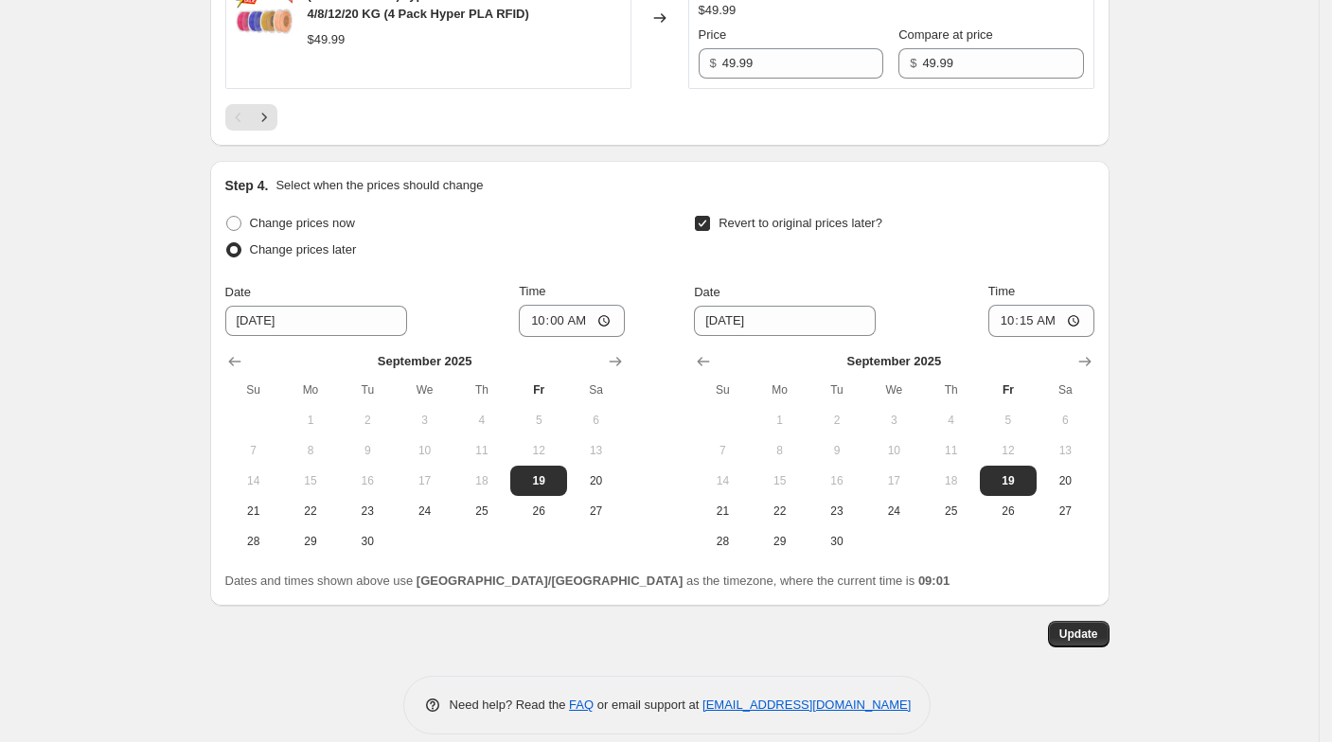
scroll to position [3745, 0]
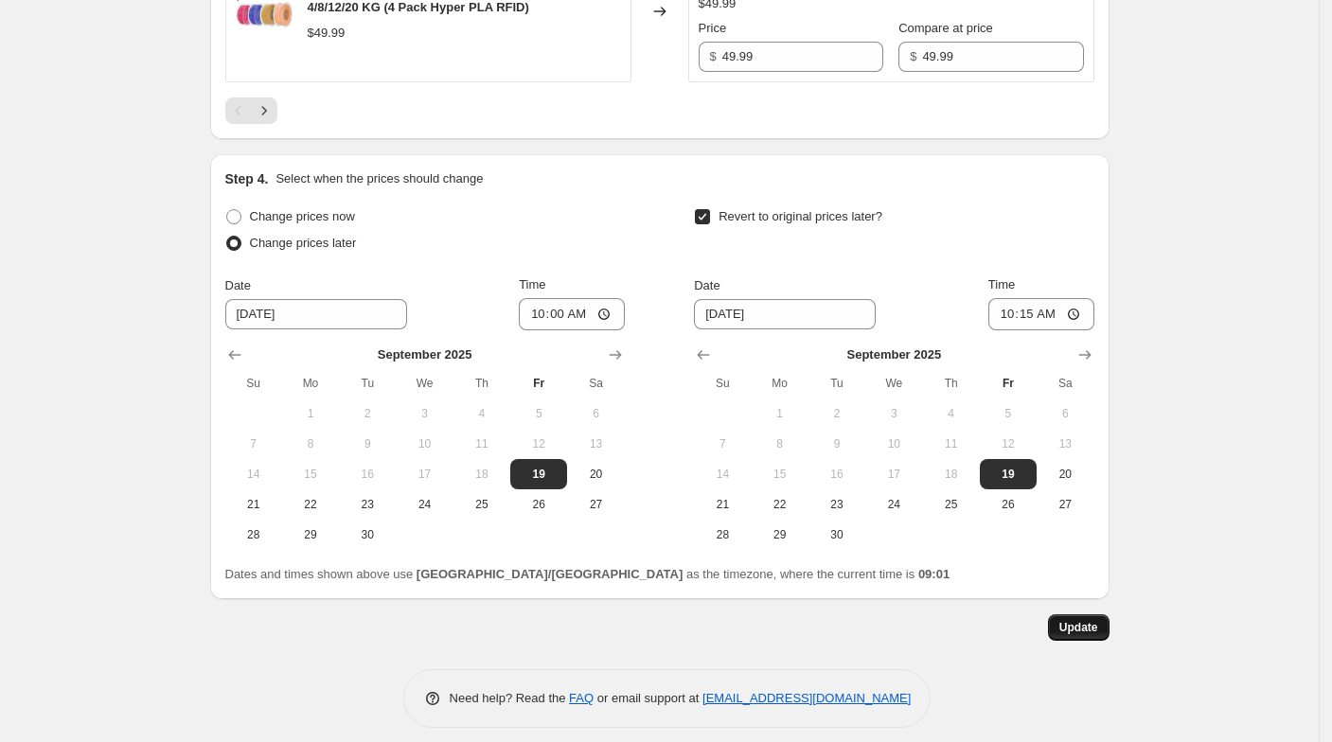
click at [1096, 620] on span "Update" at bounding box center [1079, 627] width 39 height 15
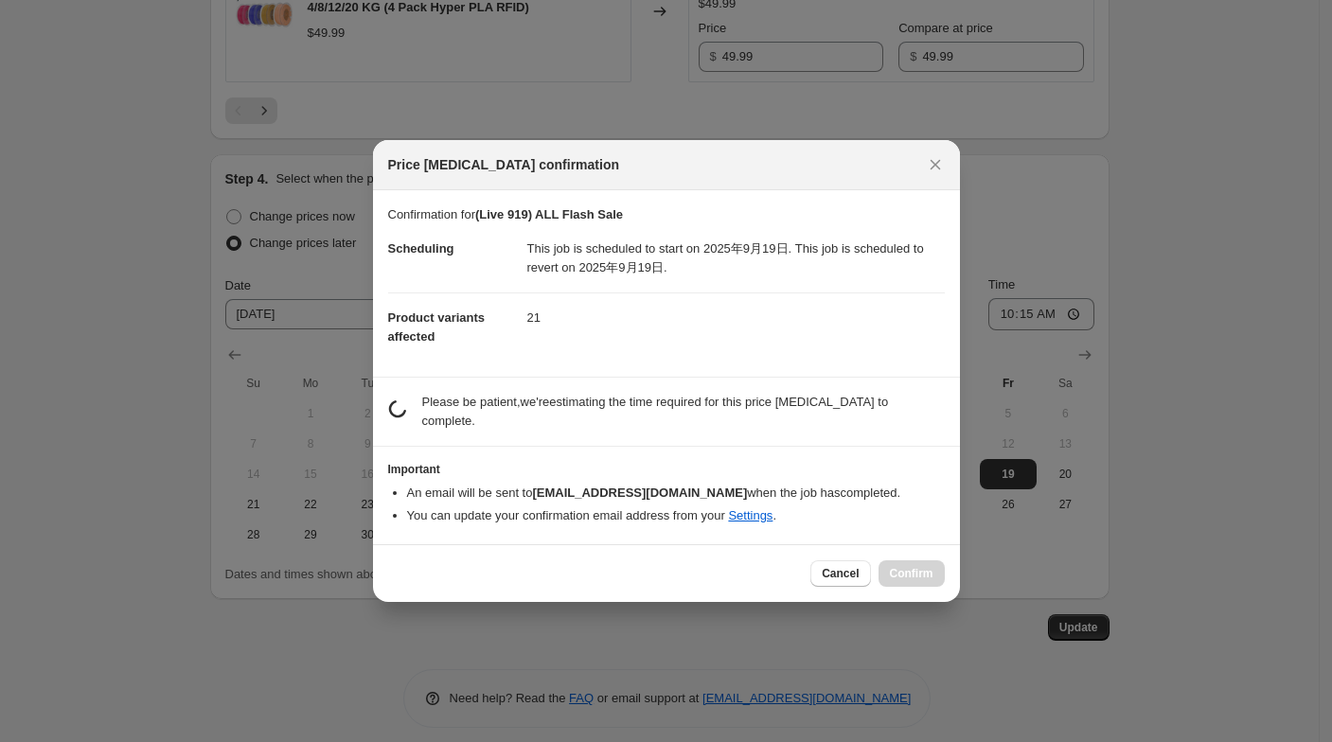
scroll to position [0, 0]
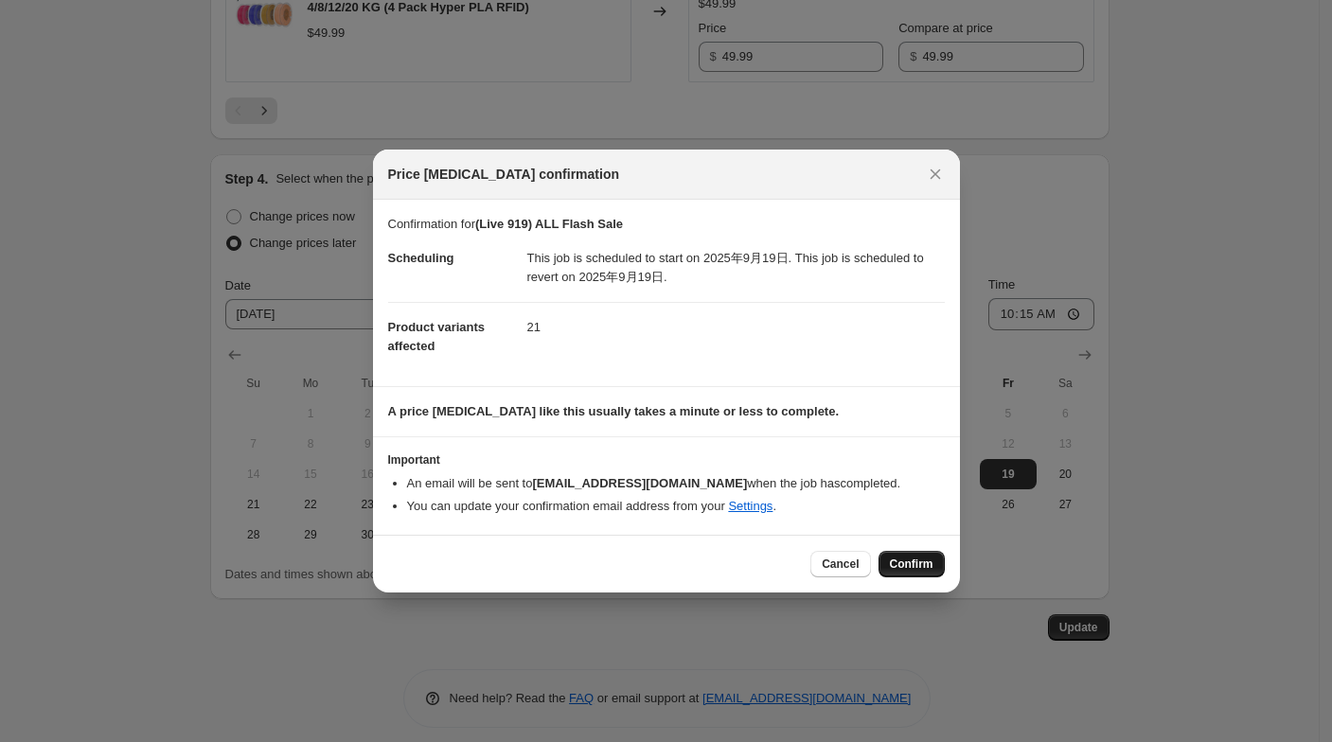
click at [928, 569] on span "Confirm" at bounding box center [912, 564] width 44 height 15
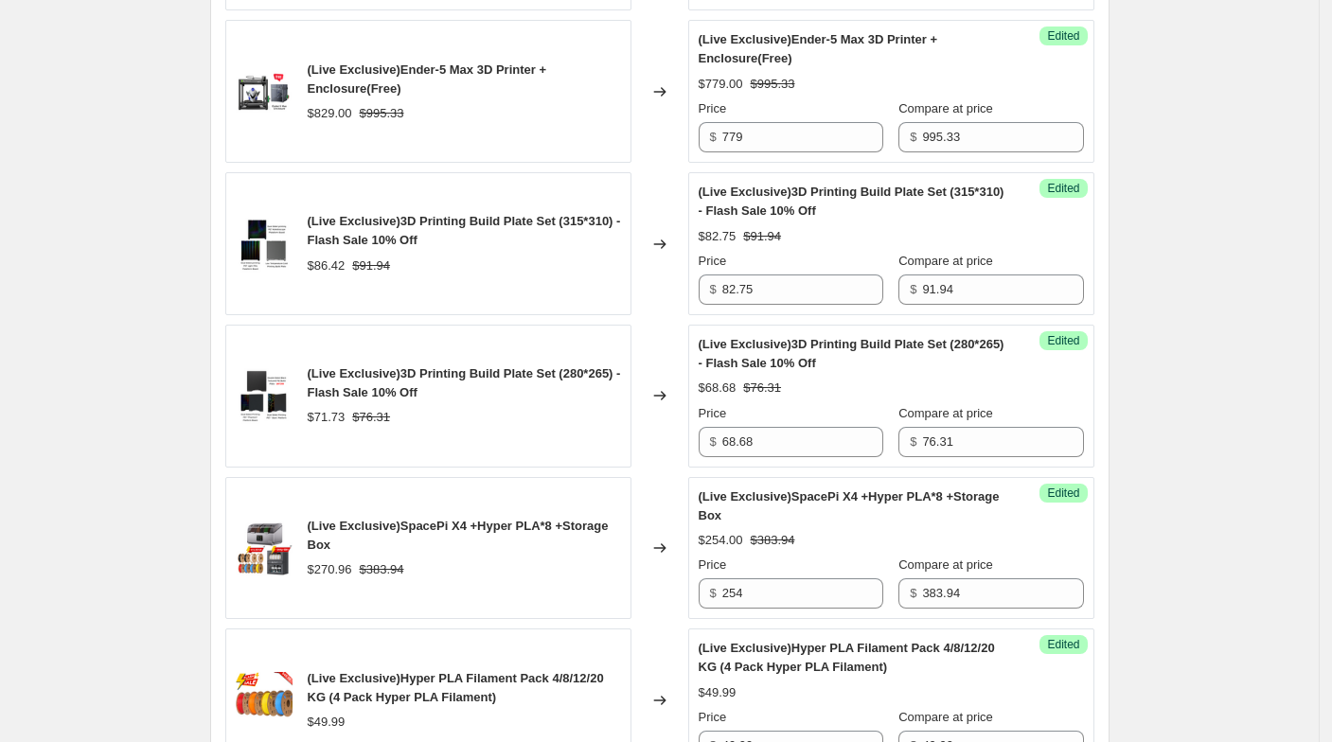
scroll to position [2693, 0]
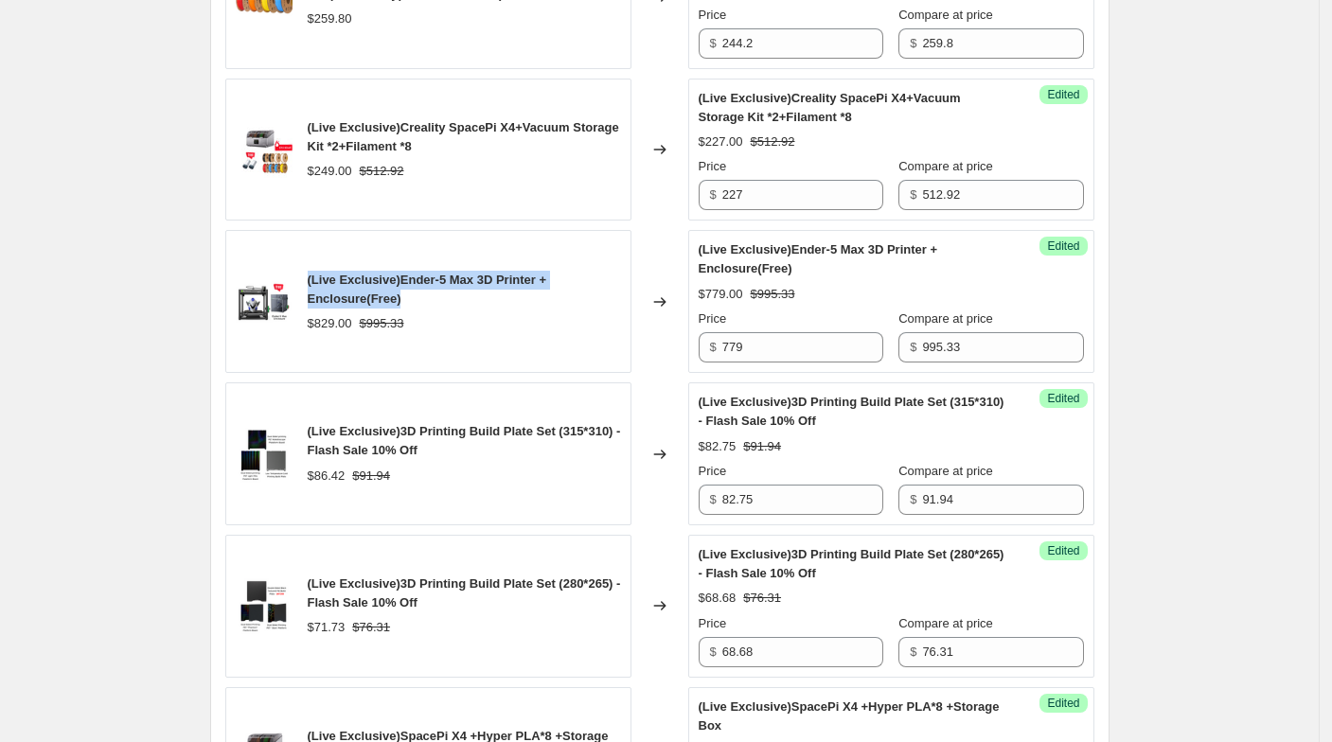
drag, startPoint x: 311, startPoint y: 270, endPoint x: 419, endPoint y: 286, distance: 110.1
click at [419, 286] on div "(Live Exclusive)Ender-5 Max 3D Printer + Enclosure(Free) $829.00 $995.33" at bounding box center [428, 301] width 406 height 143
copy span "(Live Exclusive)Ender-5 Max 3D Printer + Enclosure(Free)"
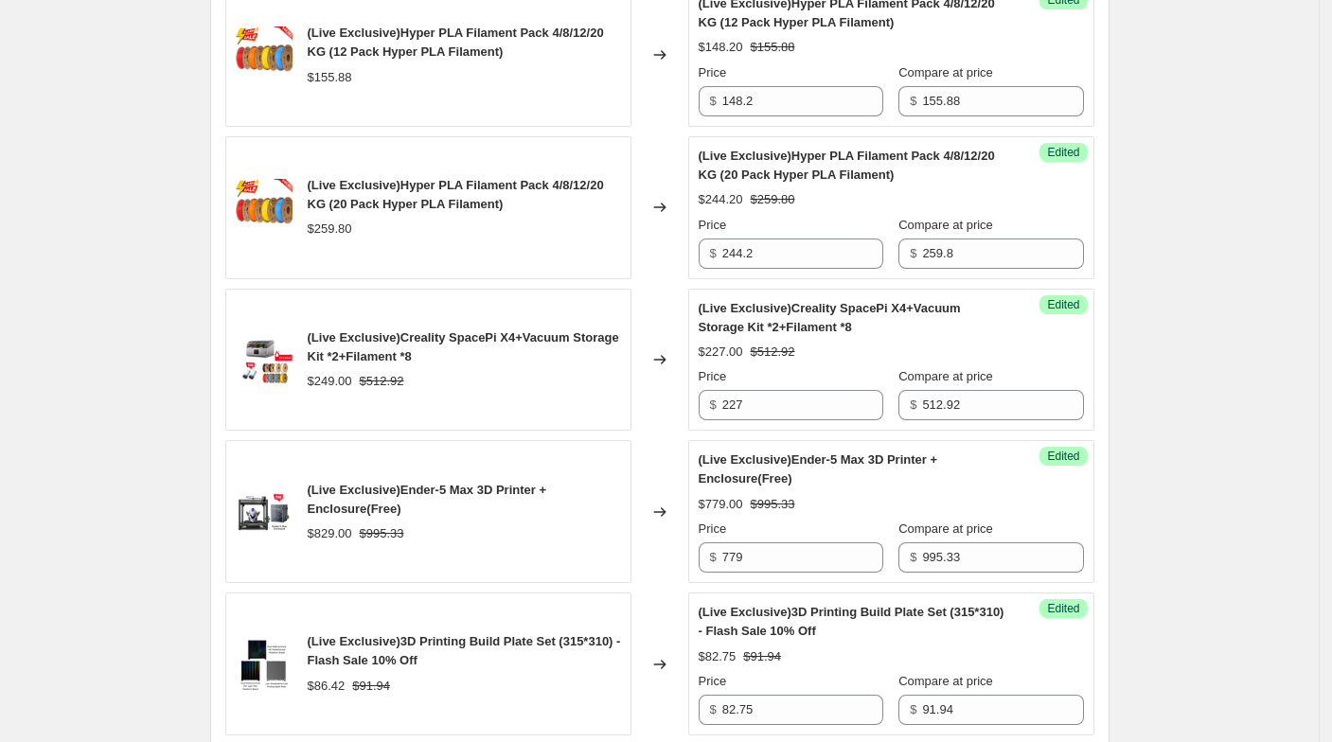
click at [468, 330] on span "(Live Exclusive)Creality SpacePi X4+Vacuum Storage Kit *2+Filament *8" at bounding box center [464, 346] width 312 height 33
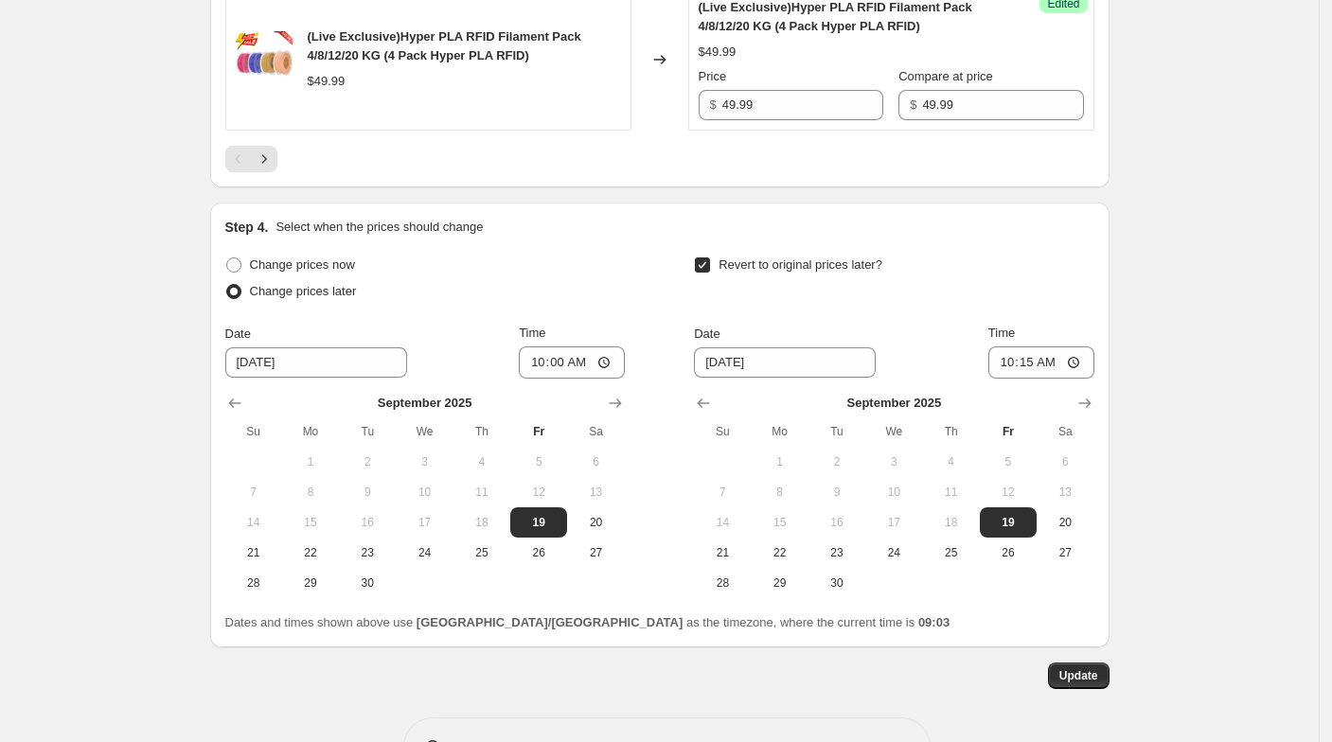
scroll to position [3745, 0]
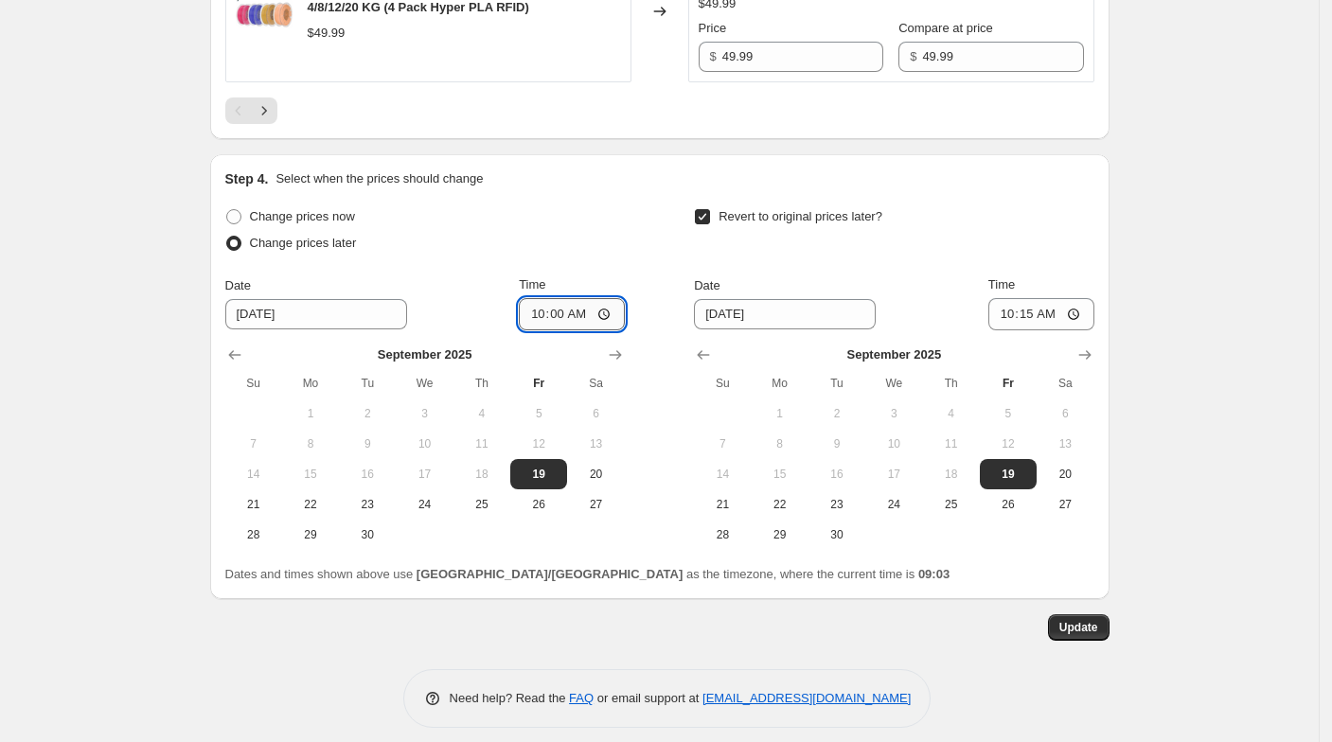
click at [577, 298] on input "10:00" at bounding box center [572, 314] width 106 height 32
type input "00:00"
type input "09:03"
click at [258, 209] on span "Change prices now" at bounding box center [302, 216] width 105 height 14
click at [227, 209] on input "Change prices now" at bounding box center [226, 209] width 1 height 1
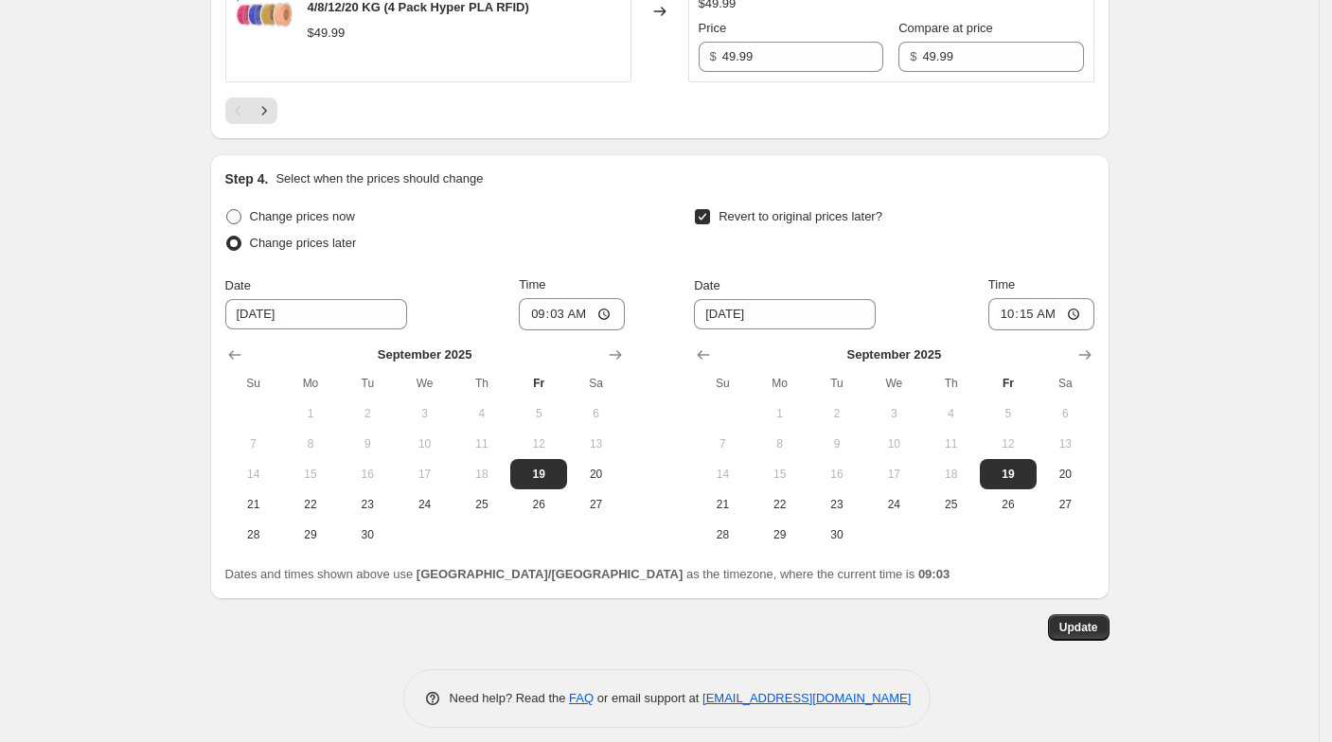
radio input "true"
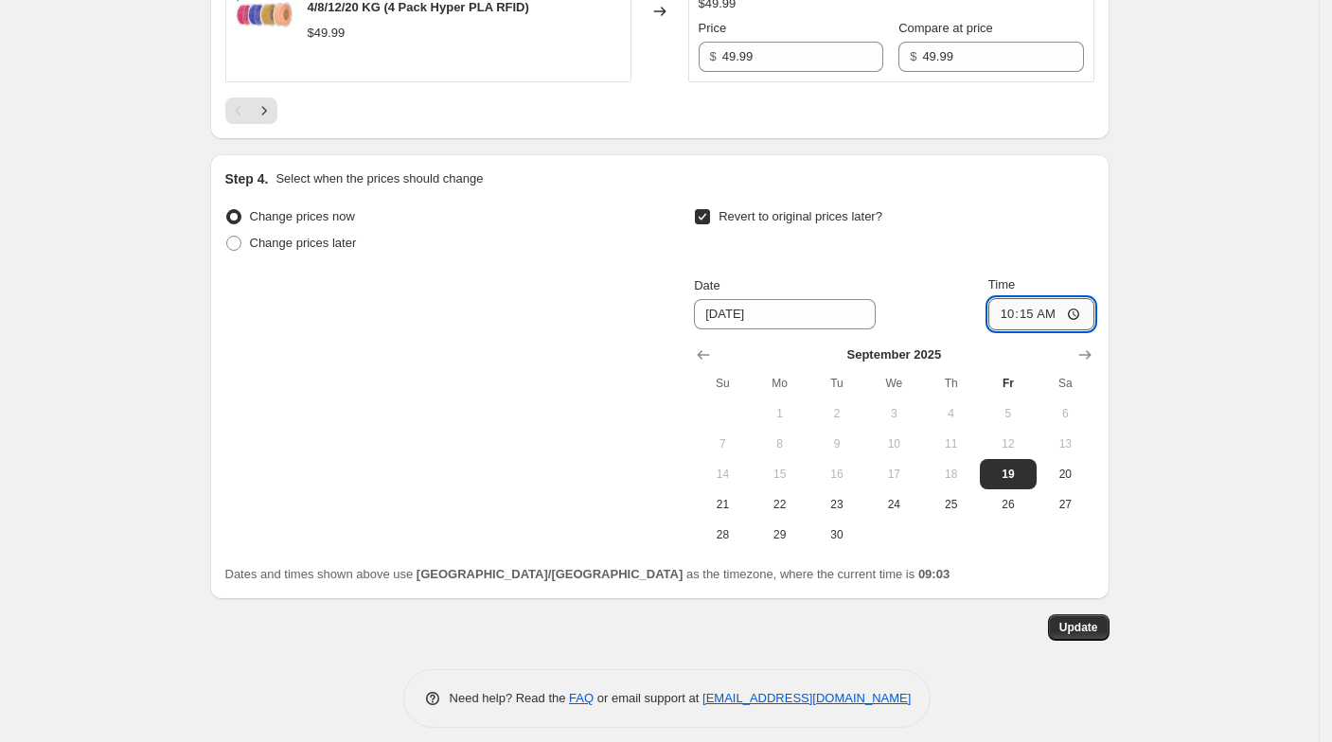
click at [1039, 308] on input "10:15" at bounding box center [1042, 314] width 106 height 32
click at [1061, 302] on input "09:15" at bounding box center [1042, 314] width 106 height 32
type input "09:20"
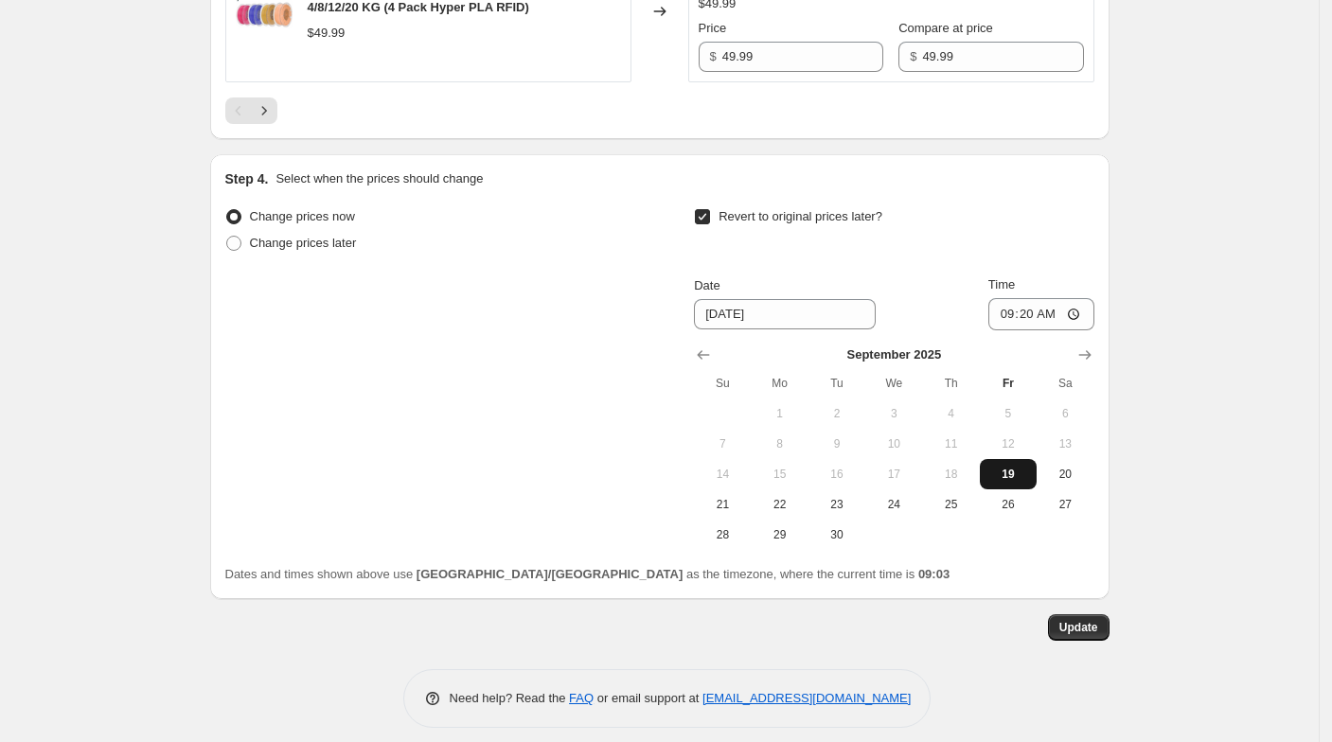
click at [1023, 467] on span "19" at bounding box center [1009, 474] width 42 height 15
click at [1090, 620] on span "Update" at bounding box center [1079, 627] width 39 height 15
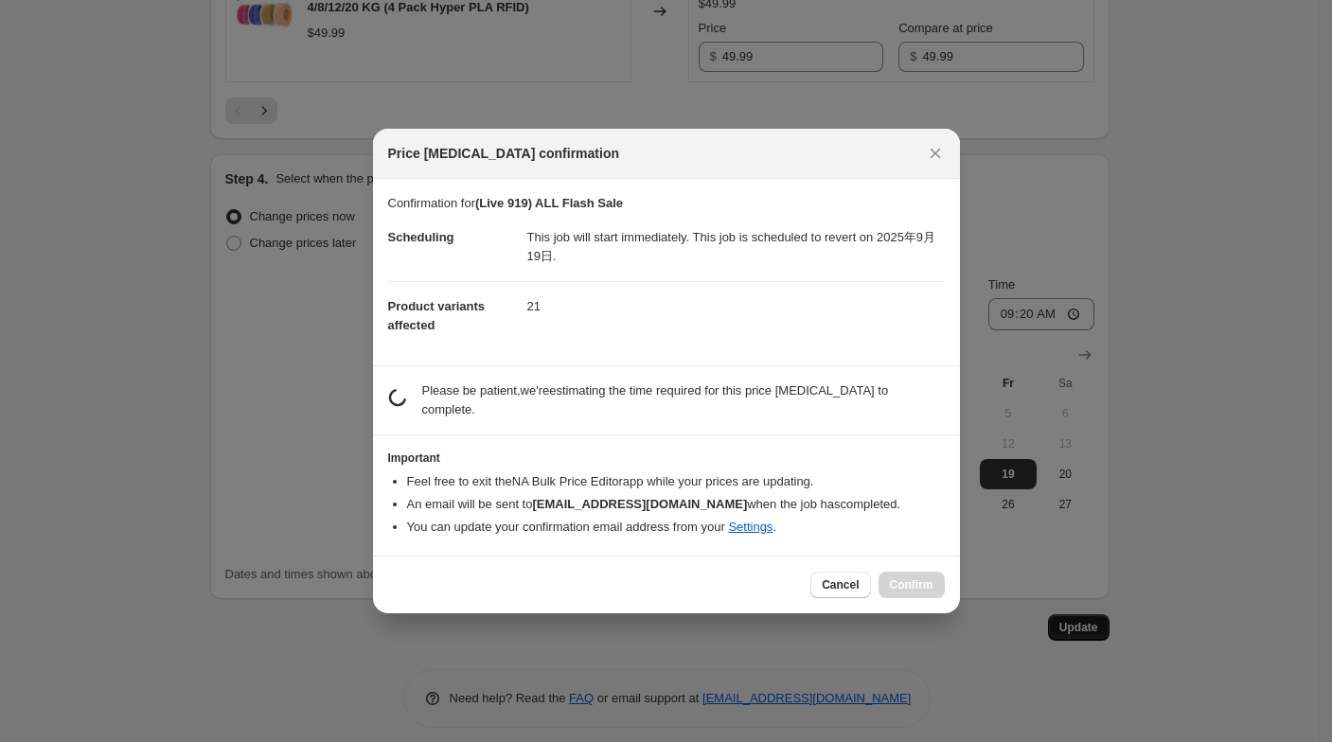
scroll to position [0, 0]
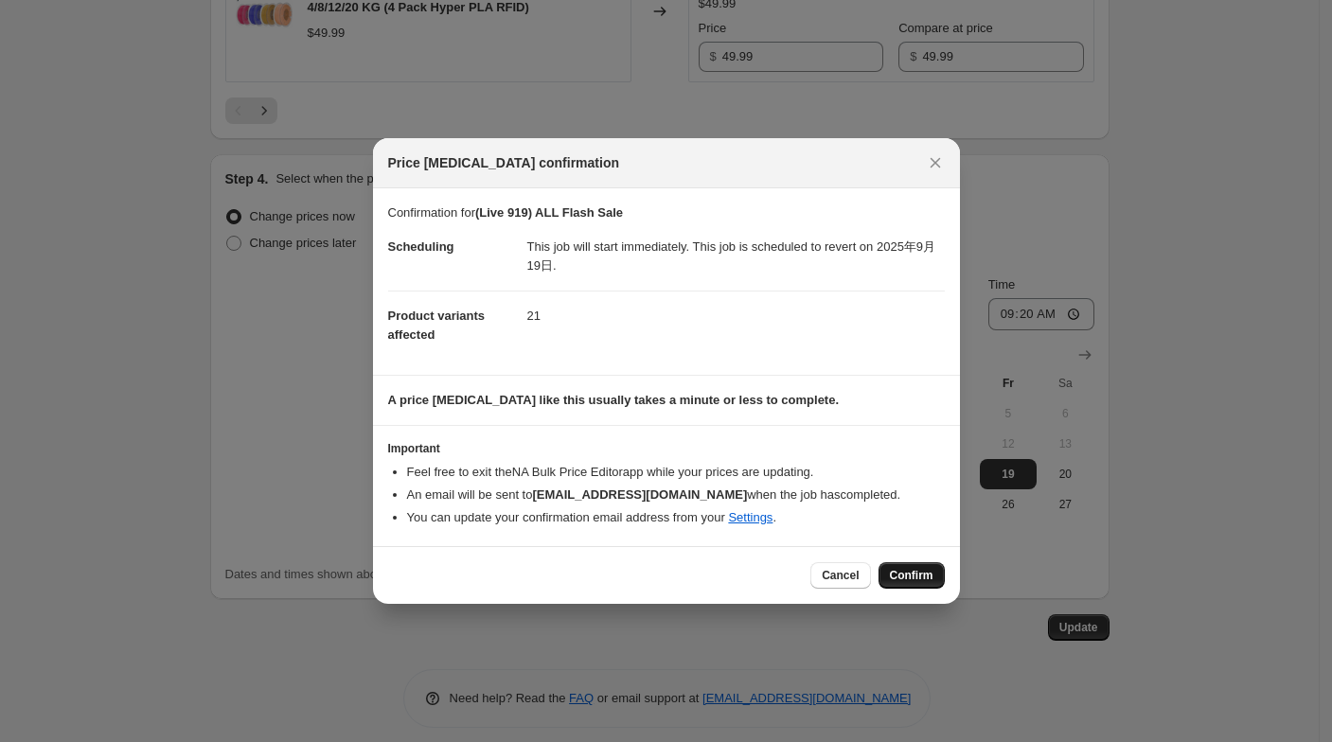
click at [905, 571] on span "Confirm" at bounding box center [912, 575] width 44 height 15
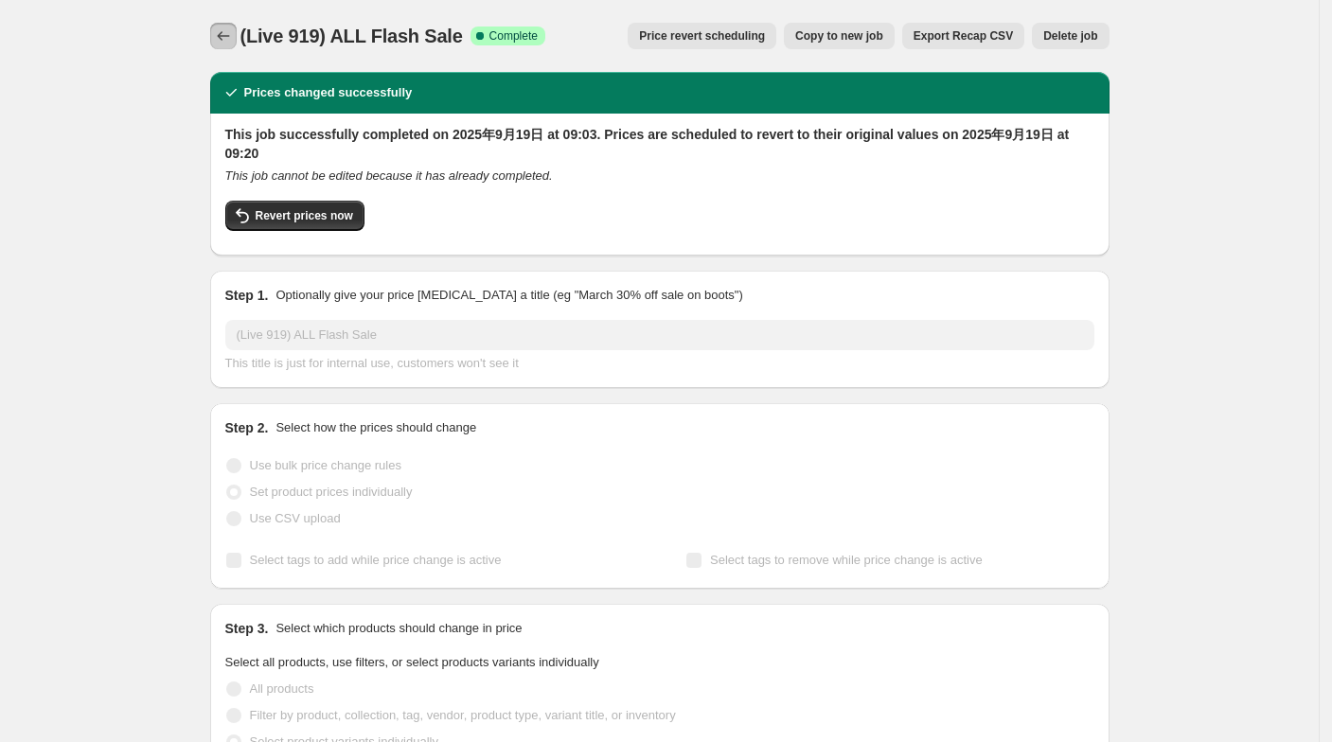
click at [237, 38] on button "Price change jobs" at bounding box center [223, 36] width 27 height 27
